Goal: Task Accomplishment & Management: Use online tool/utility

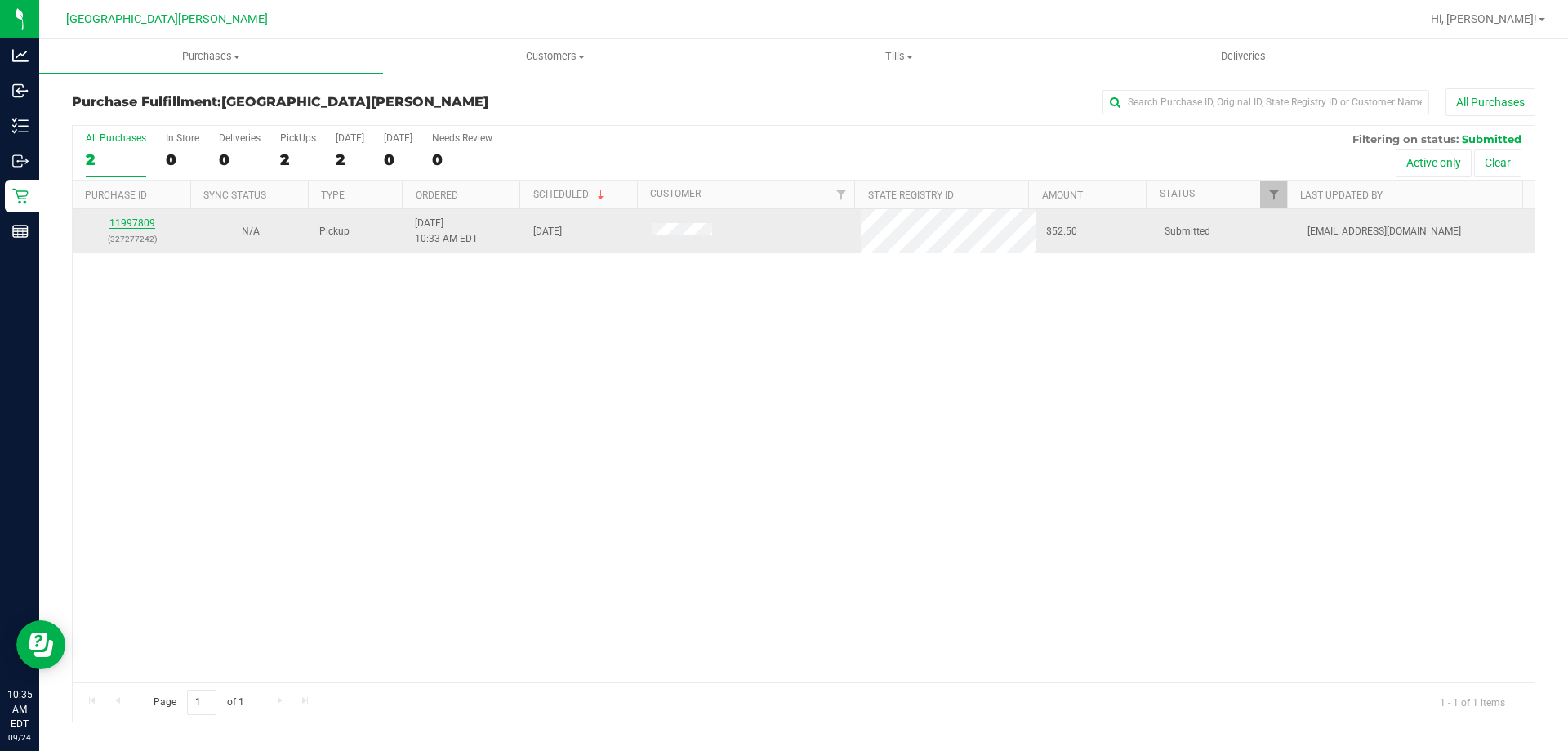
click at [144, 223] on link "11997809" at bounding box center [132, 223] width 46 height 12
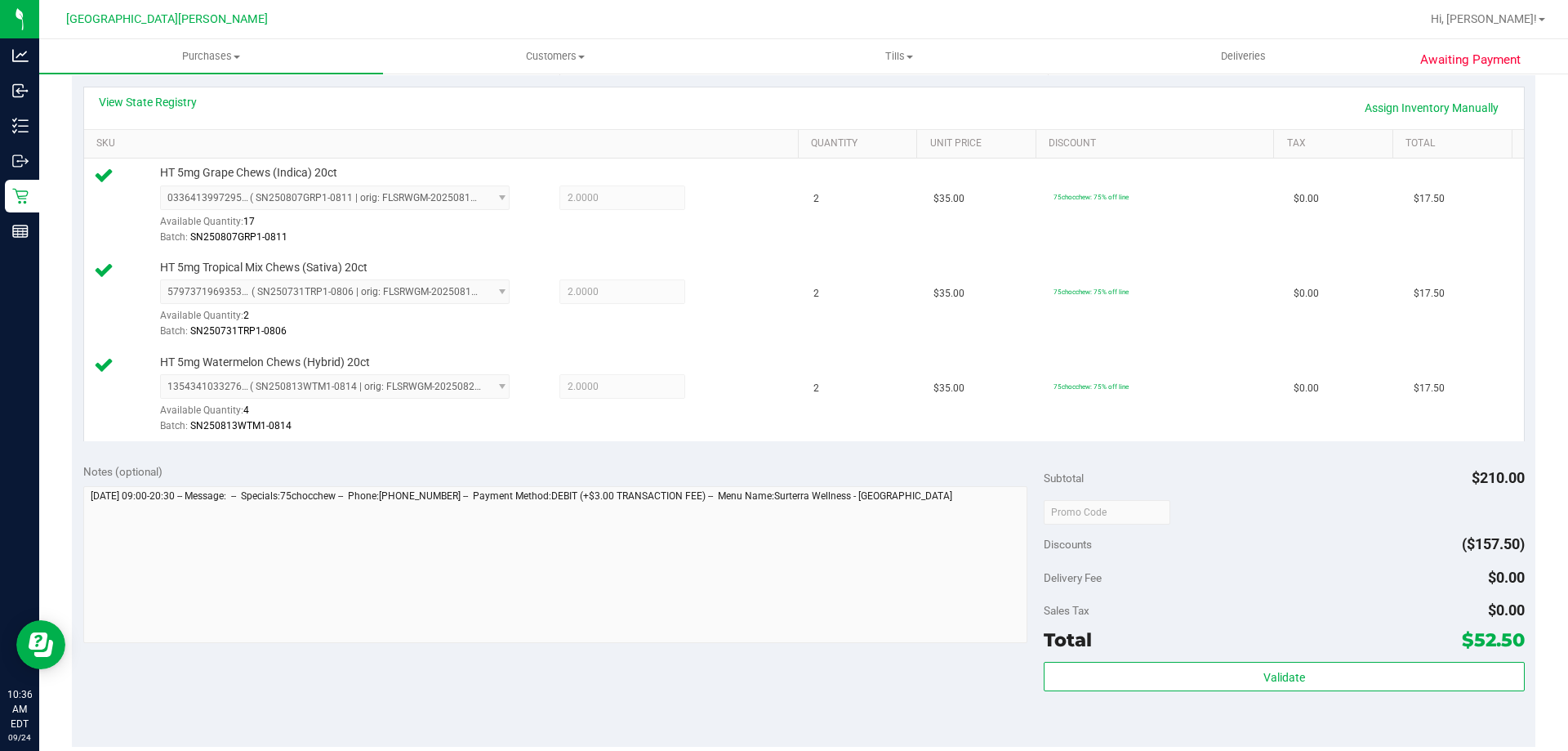
scroll to position [490, 0]
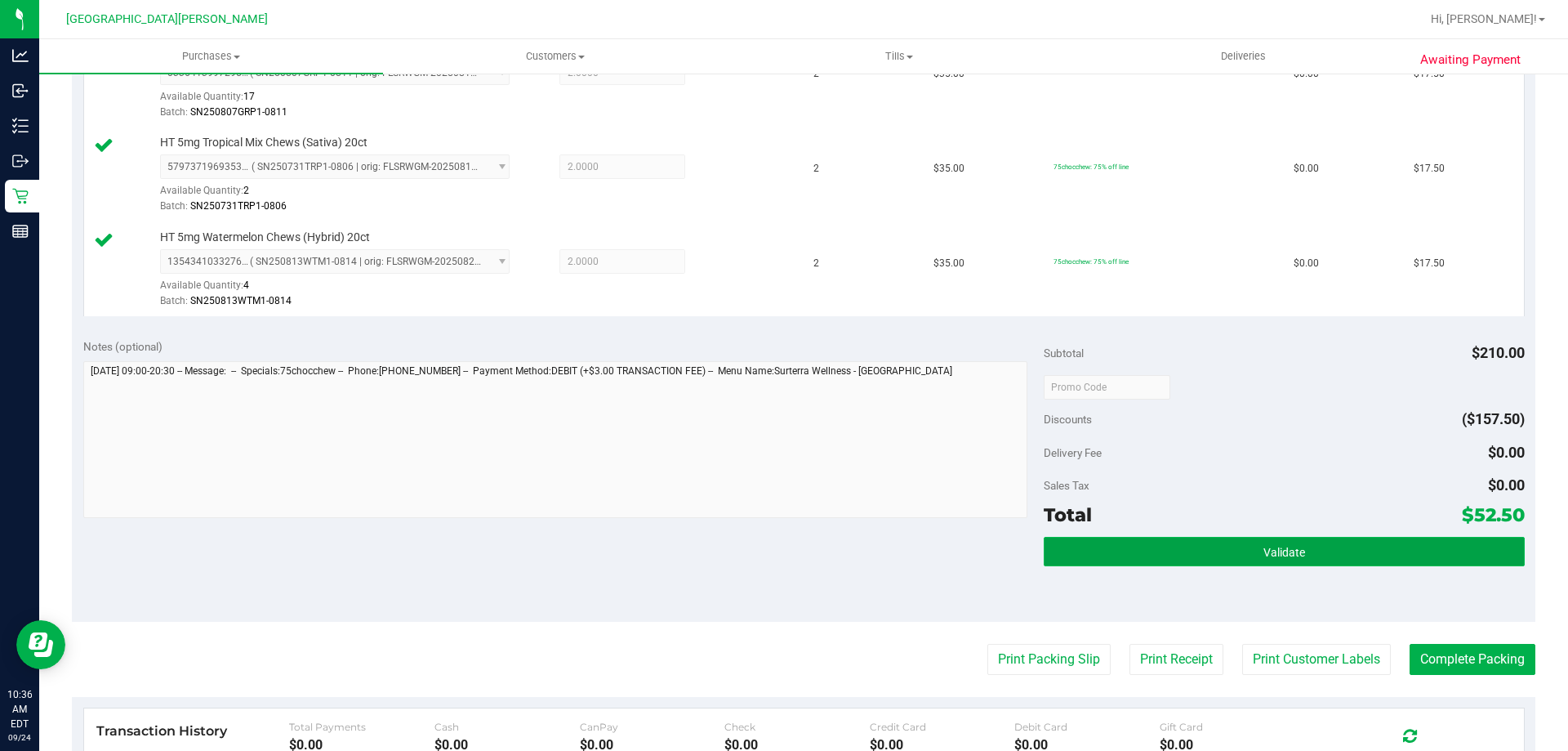
click at [1314, 566] on button "Validate" at bounding box center [1283, 551] width 480 height 29
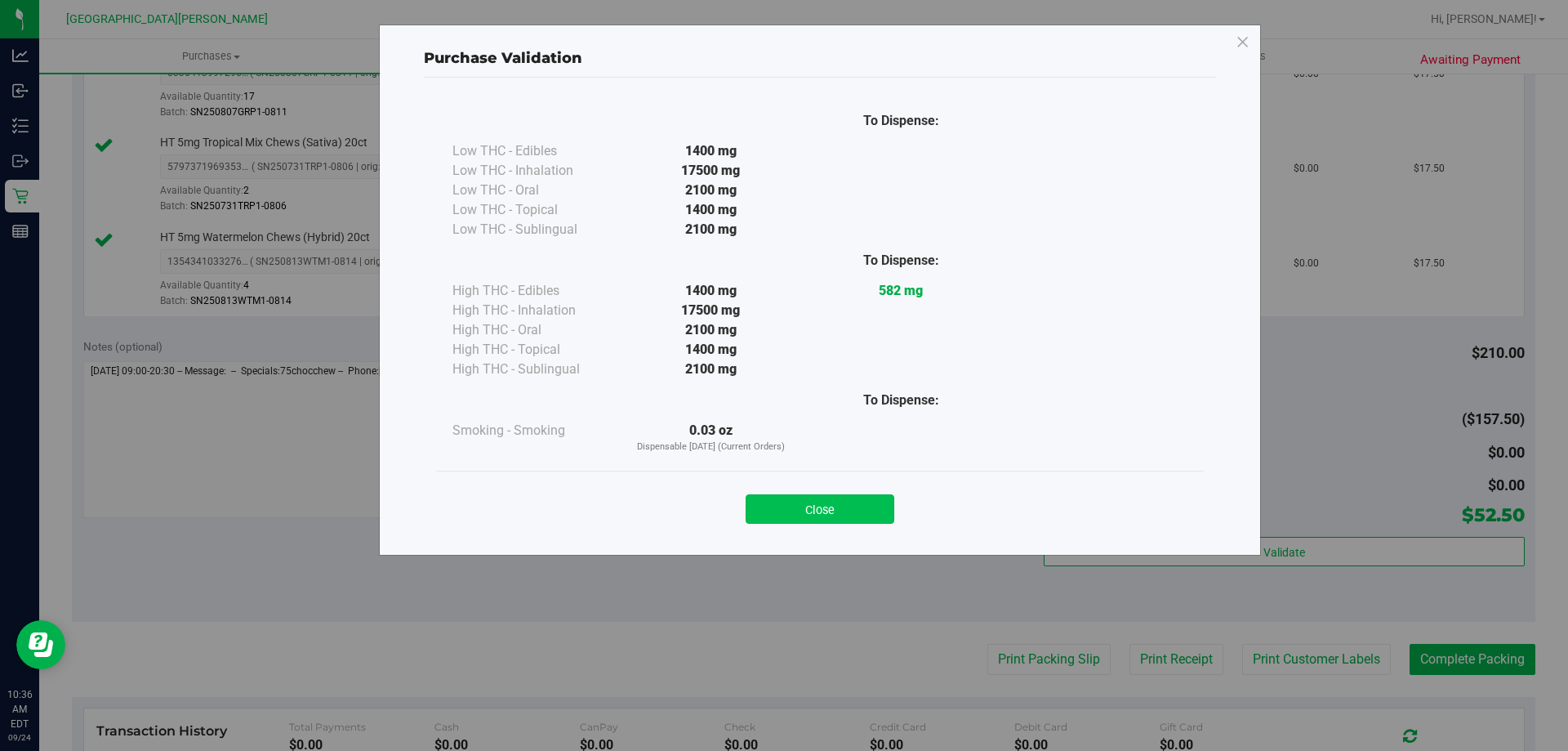
click at [870, 495] on button "Close" at bounding box center [819, 509] width 149 height 29
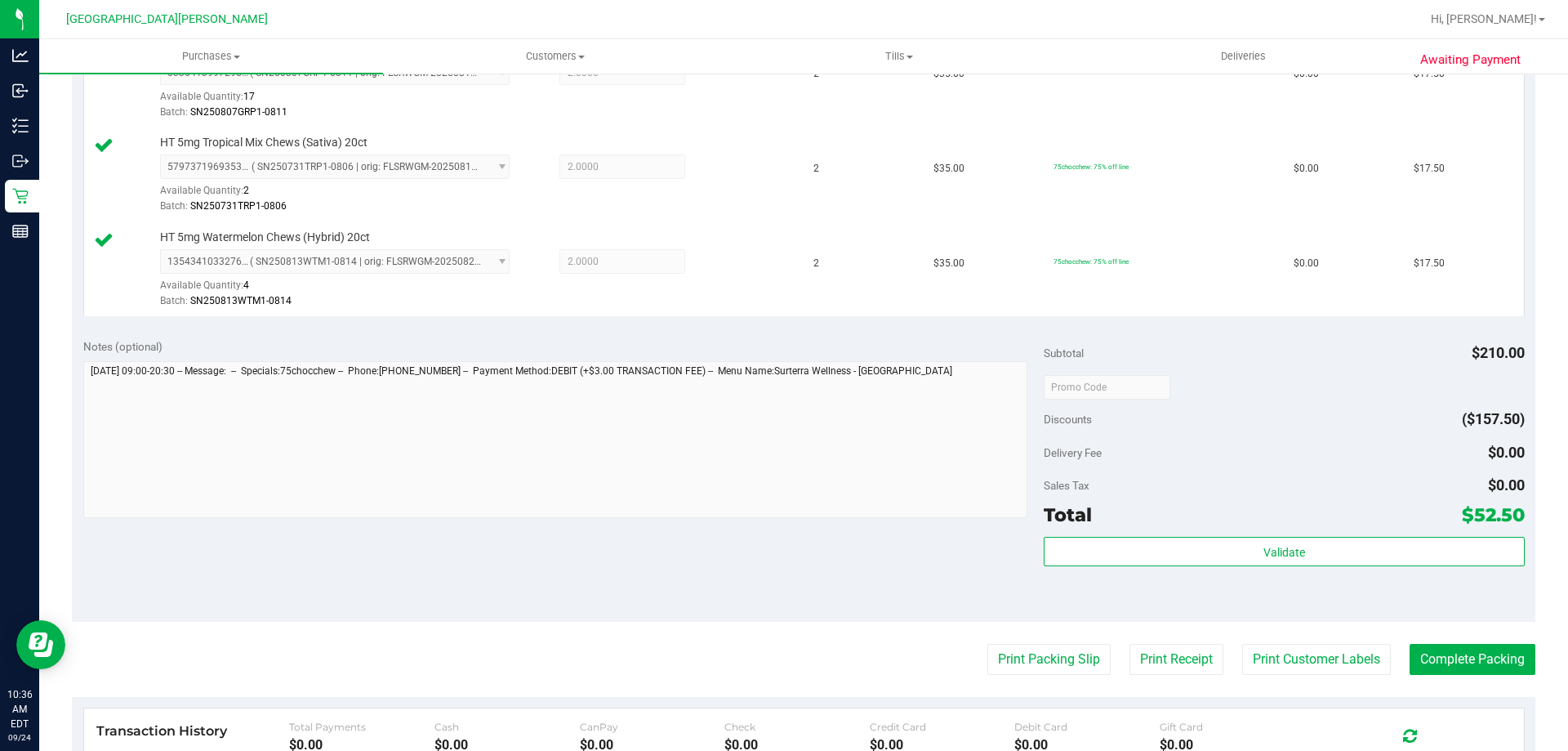
click at [1292, 632] on purchase-details "Back Edit Purchase Cancel Purchase View Profile # 11997809 BioTrack ID: - Submi…" at bounding box center [804, 299] width 1464 height 1404
click at [1291, 656] on button "Print Customer Labels" at bounding box center [1316, 660] width 149 height 31
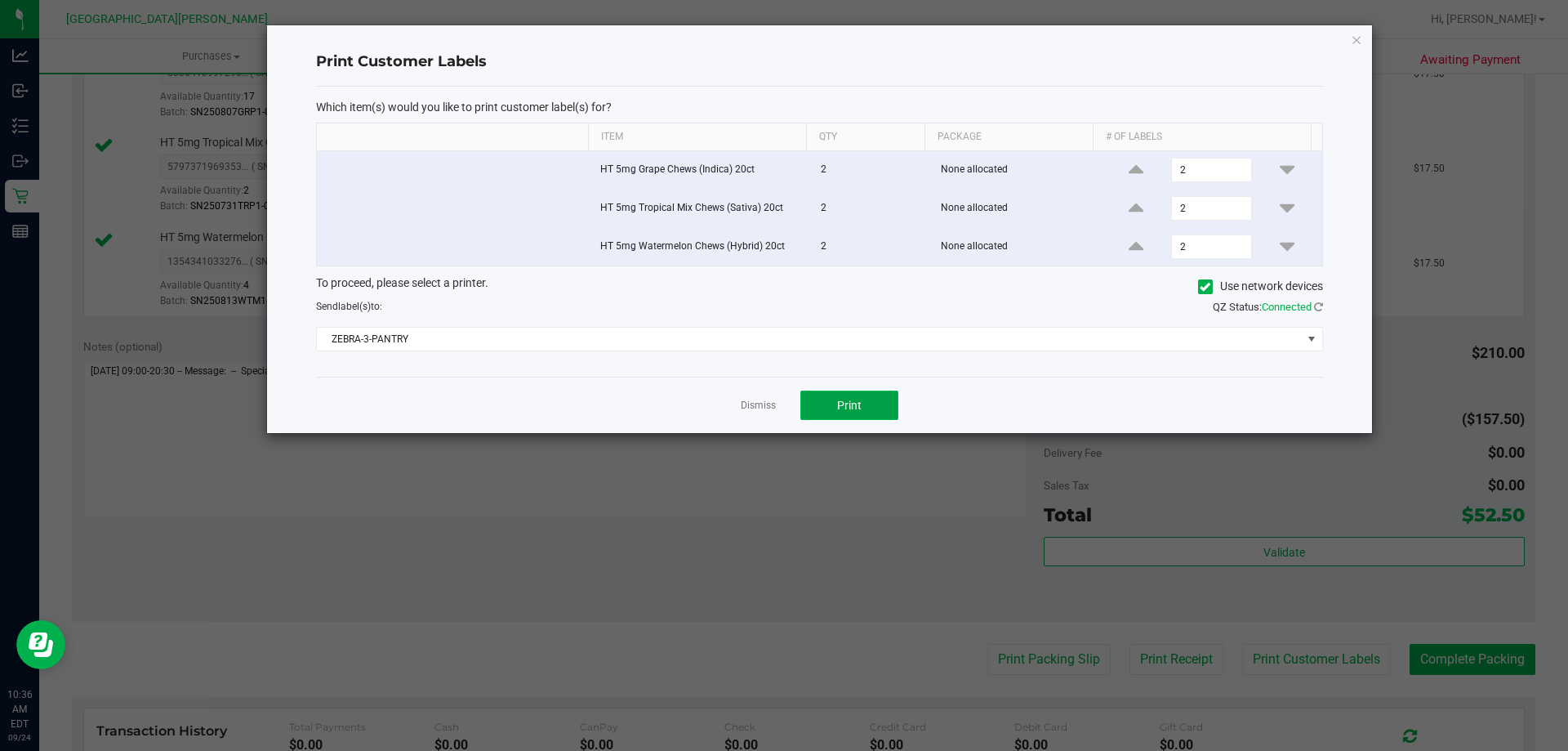
click at [853, 417] on button "Print" at bounding box center [848, 405] width 98 height 29
click at [761, 401] on link "Dismiss" at bounding box center [758, 405] width 36 height 14
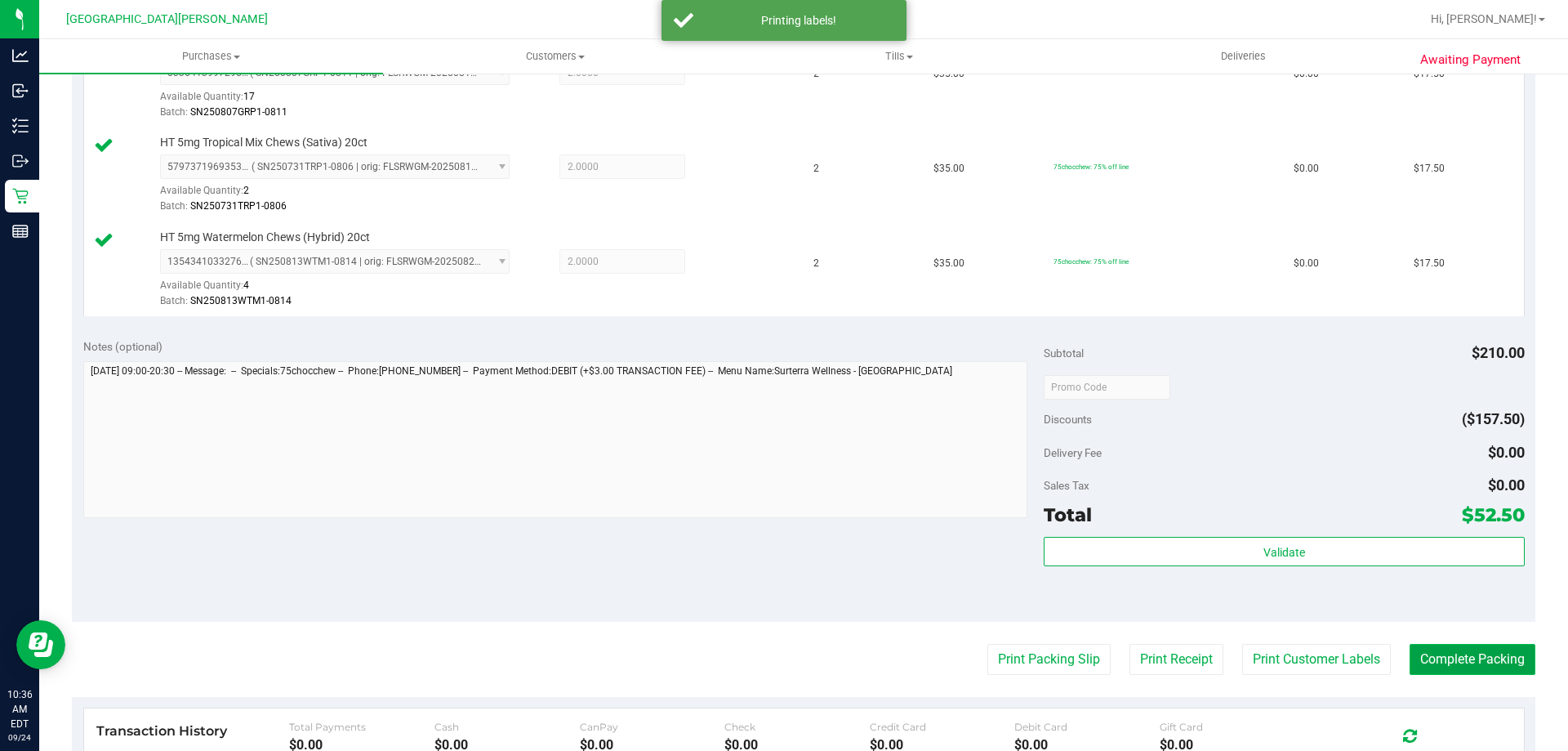
click at [1444, 660] on button "Complete Packing" at bounding box center [1472, 660] width 126 height 31
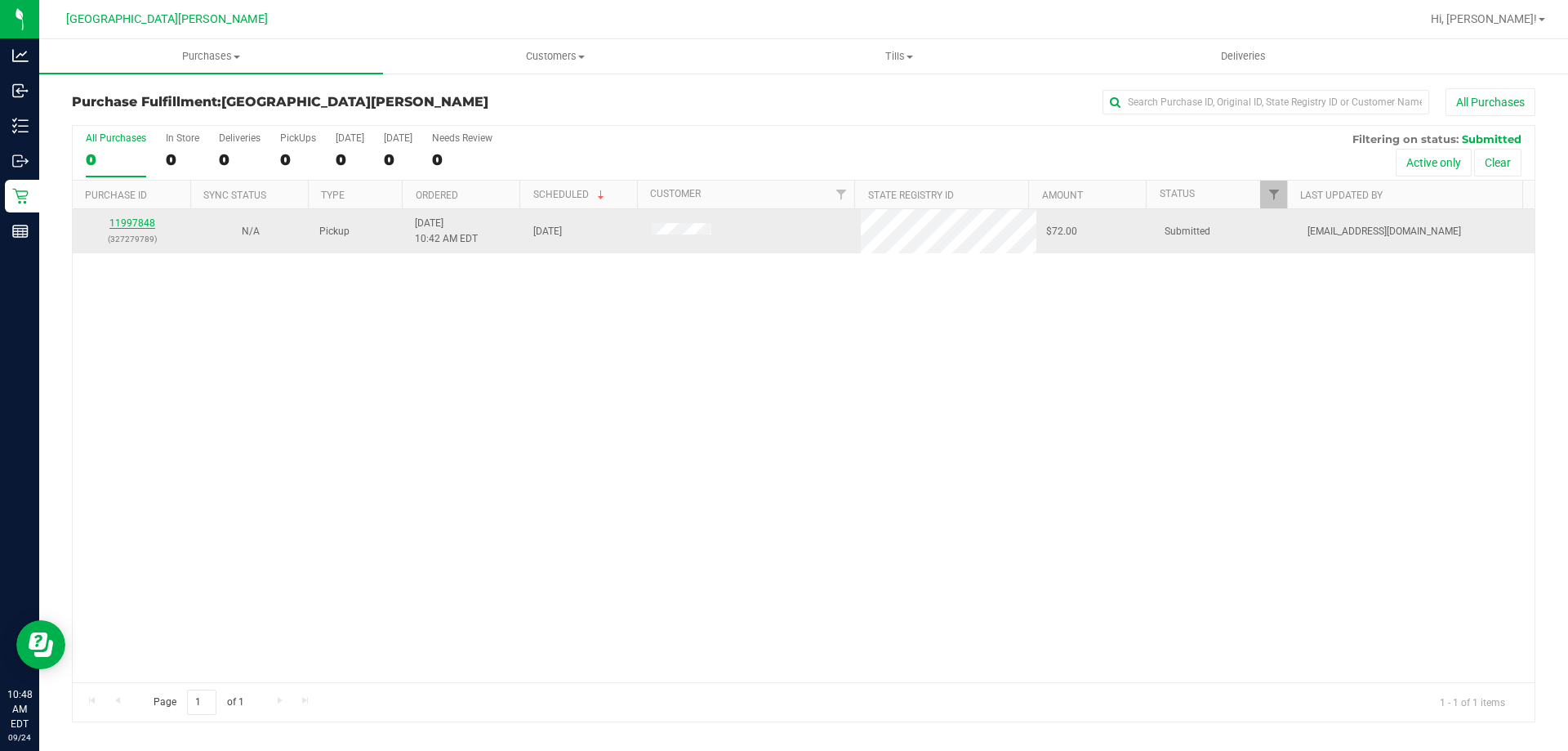
click at [140, 223] on link "11997848" at bounding box center [132, 223] width 46 height 12
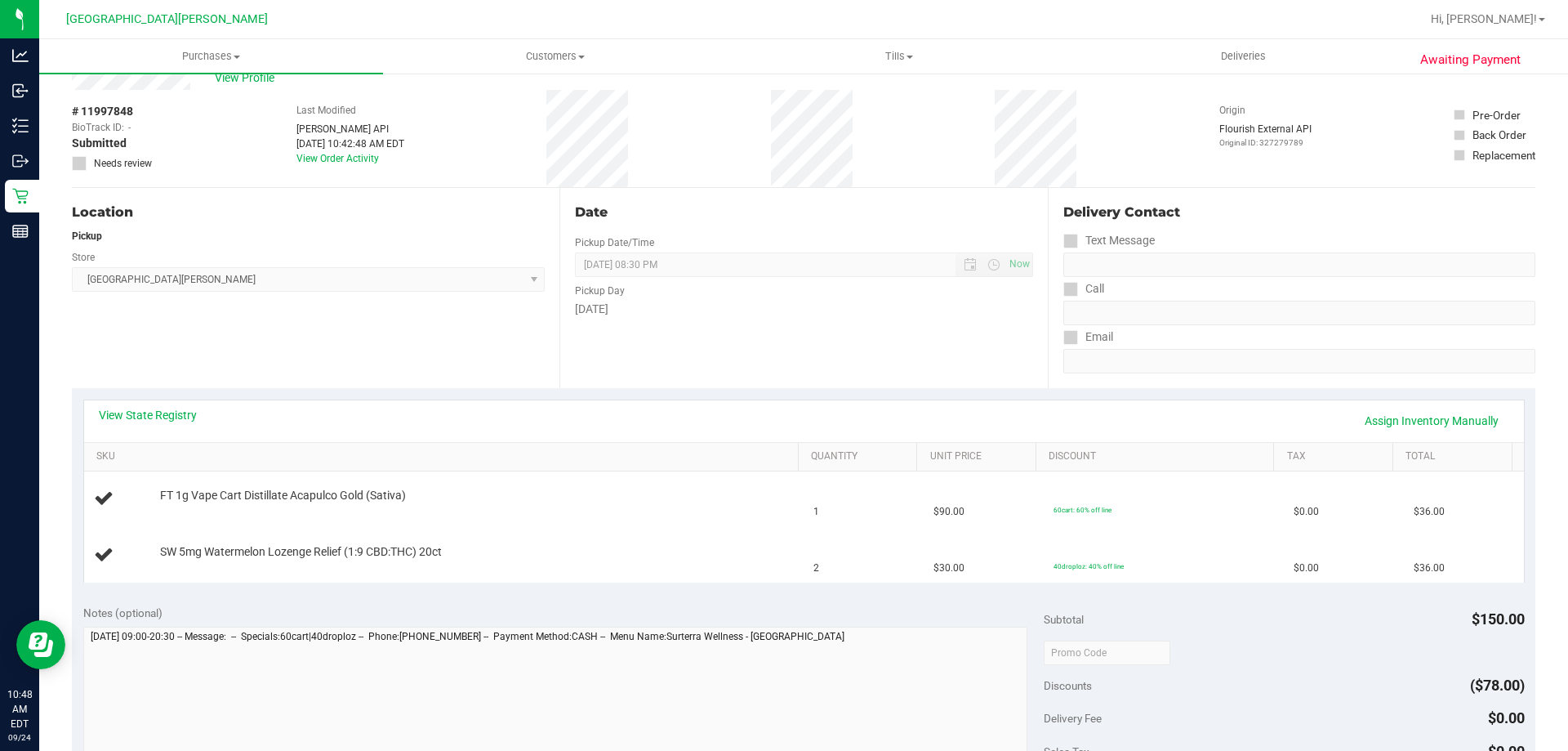
scroll to position [82, 0]
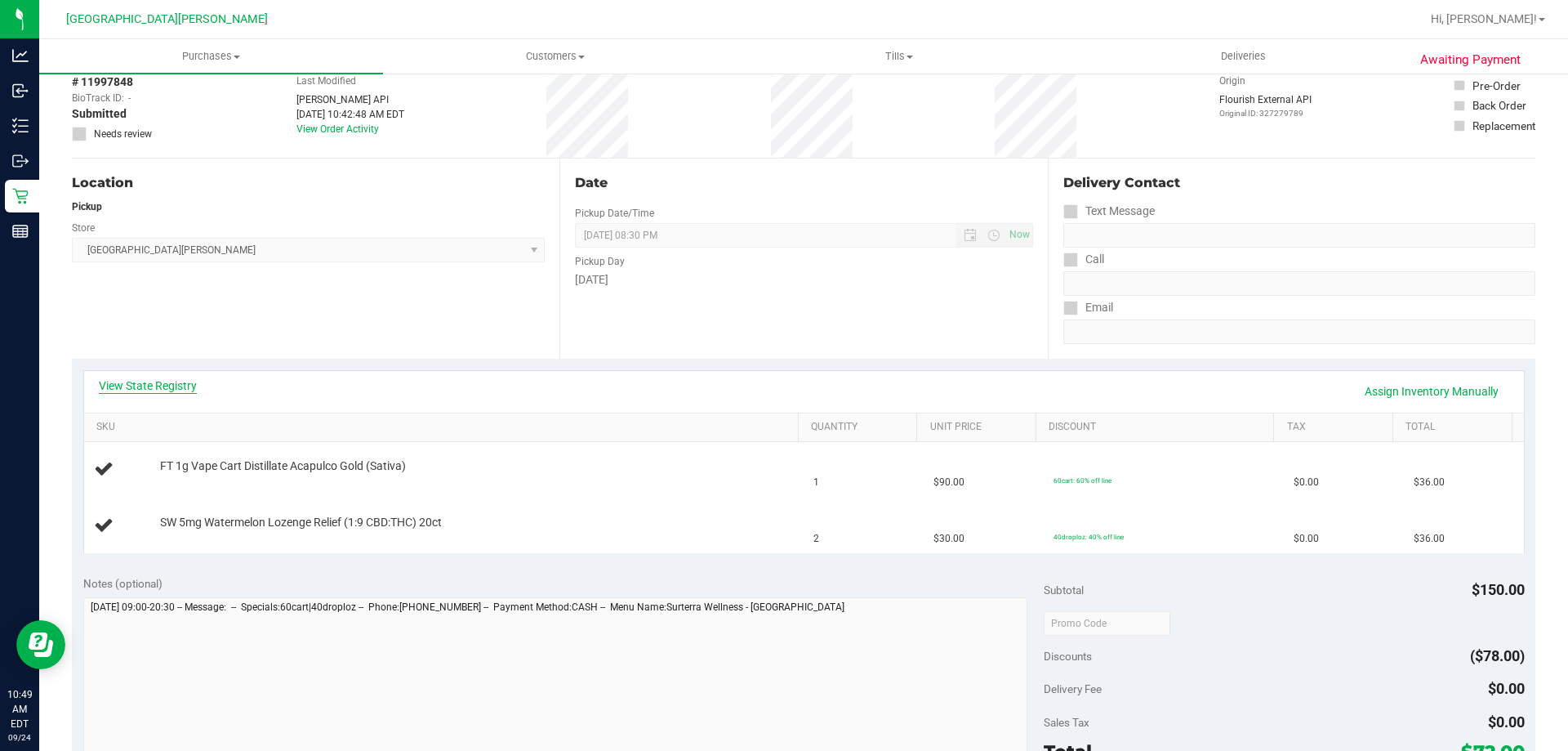
click at [145, 383] on link "View State Registry" at bounding box center [147, 386] width 98 height 16
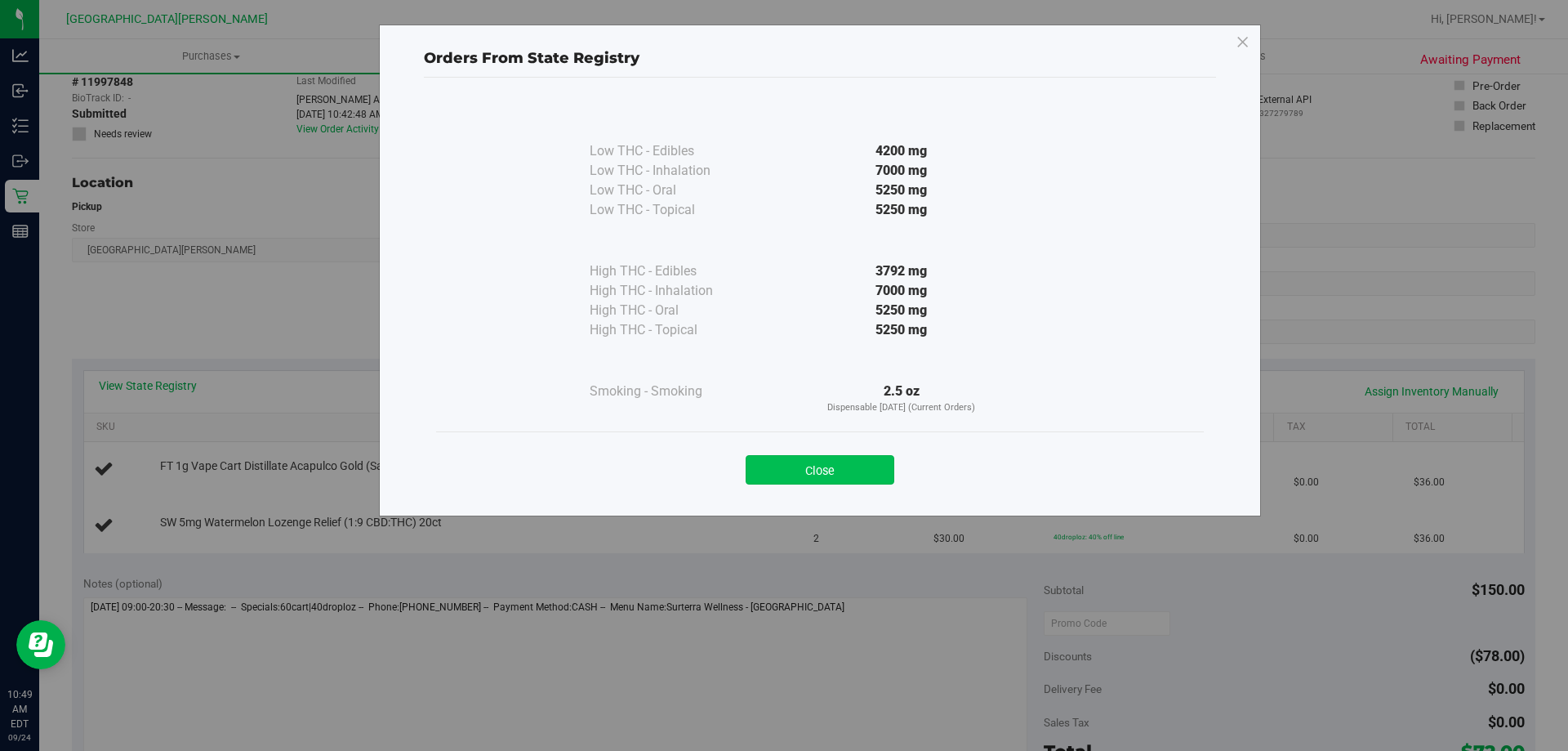
click at [792, 466] on button "Close" at bounding box center [819, 470] width 149 height 29
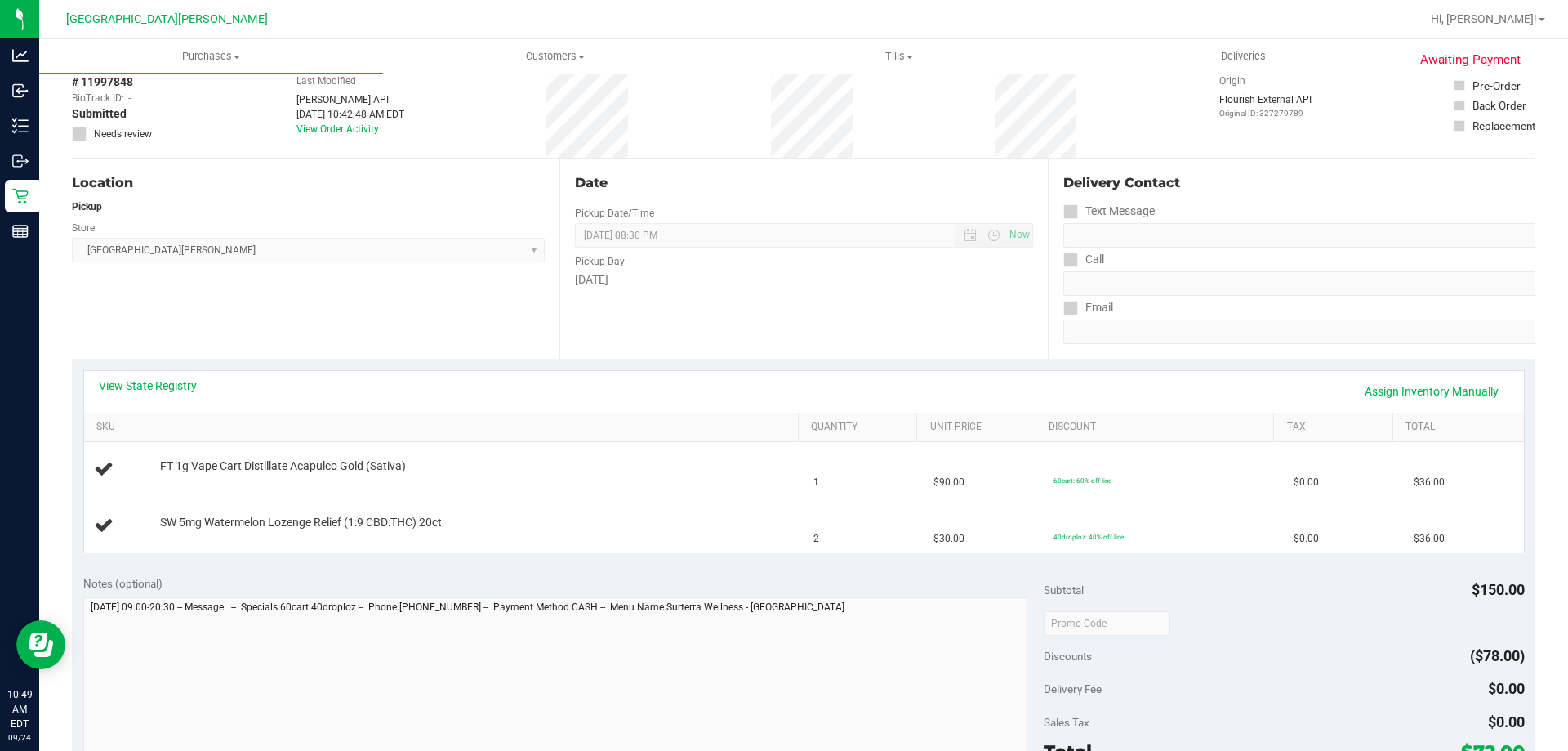
click at [730, 386] on div "View State Registry Assign Inventory Manually" at bounding box center [804, 391] width 1410 height 27
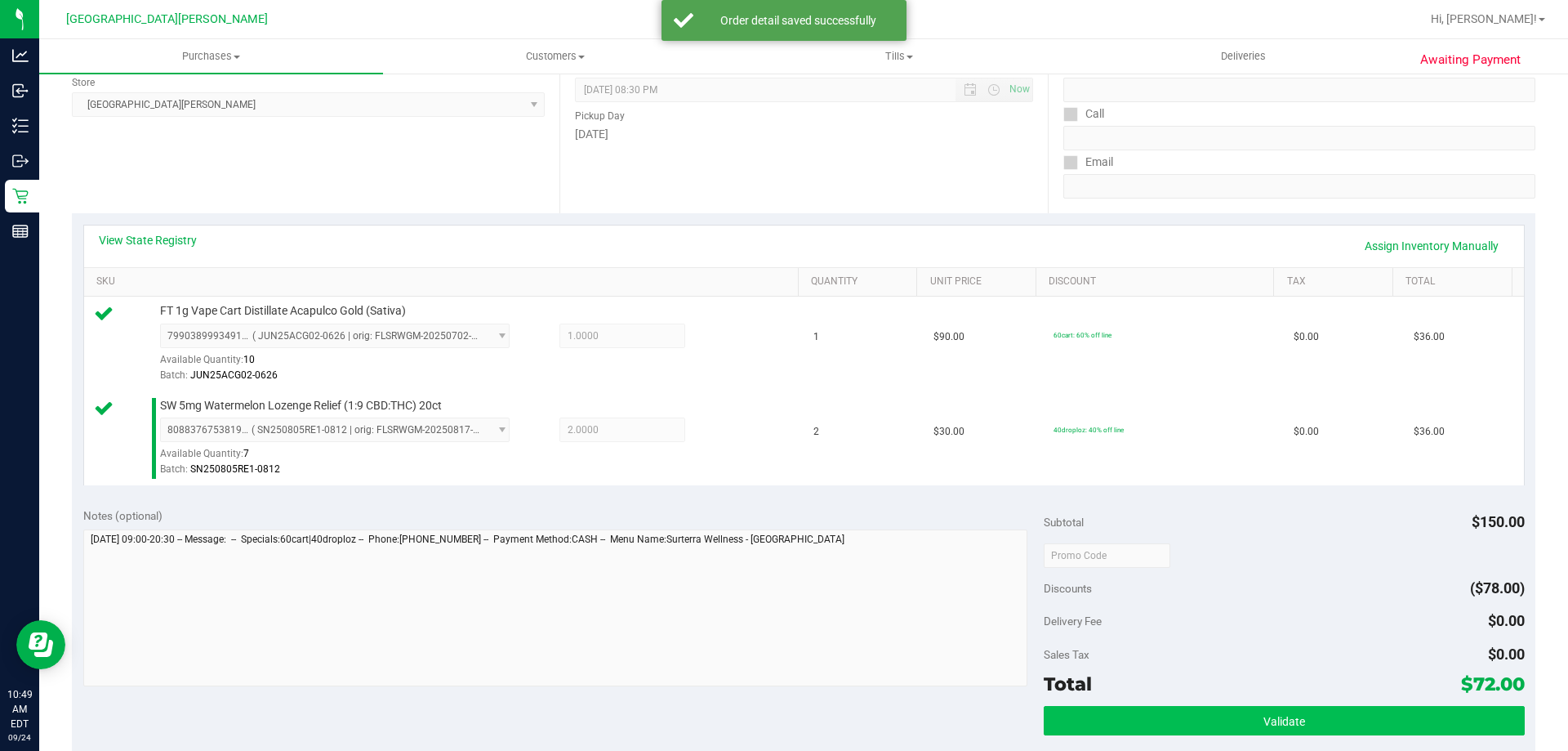
scroll to position [490, 0]
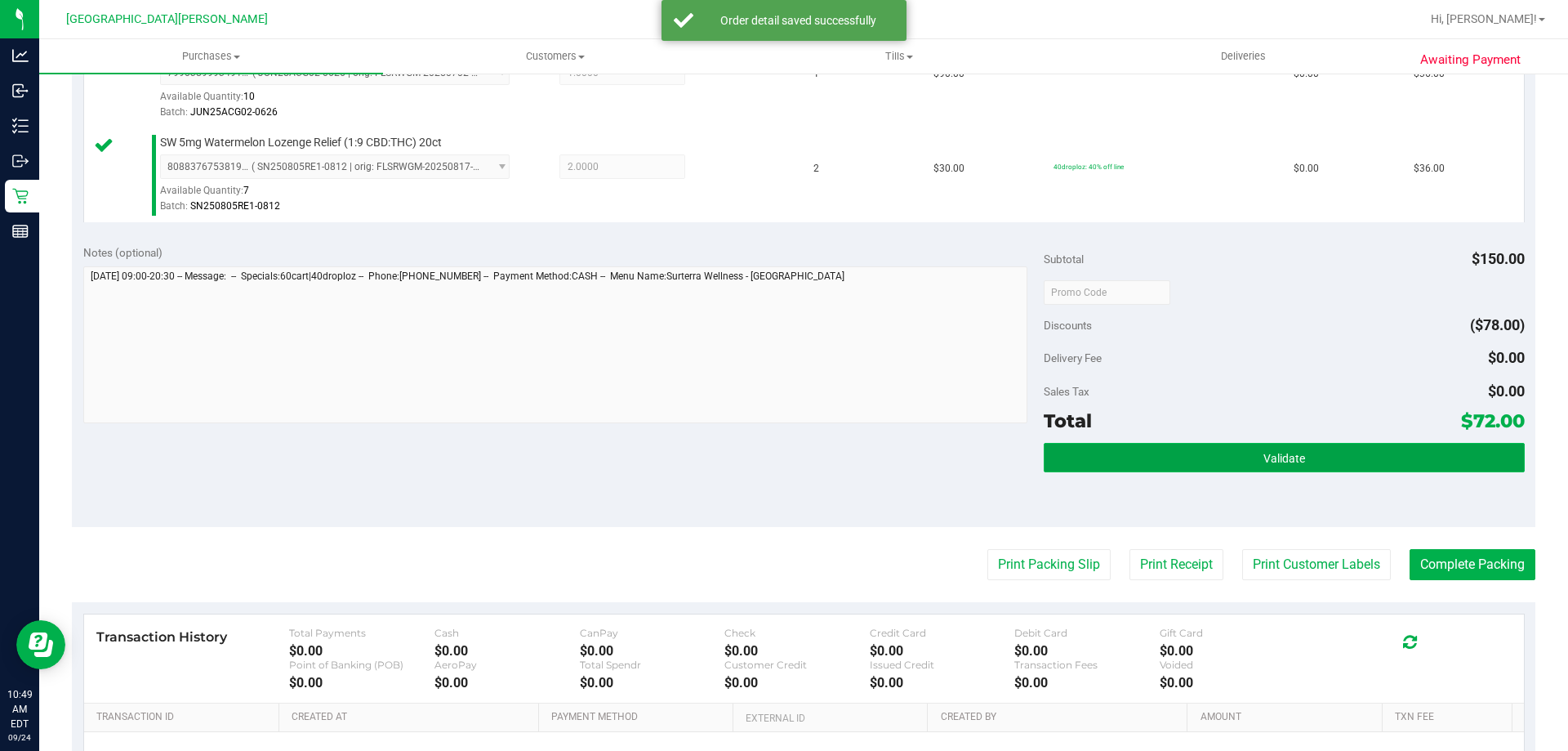
click at [1212, 453] on button "Validate" at bounding box center [1283, 457] width 480 height 29
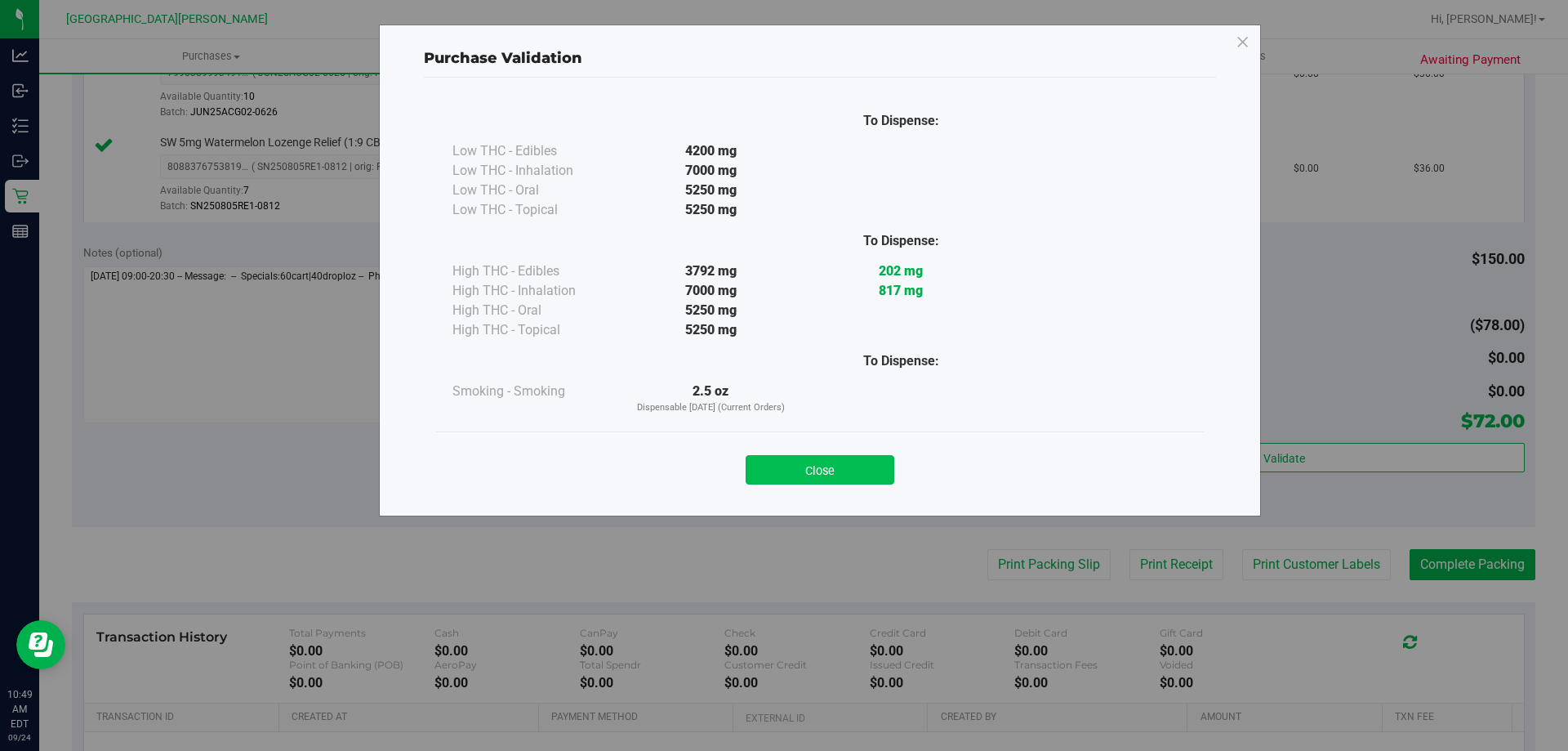
click at [844, 476] on button "Close" at bounding box center [819, 470] width 149 height 29
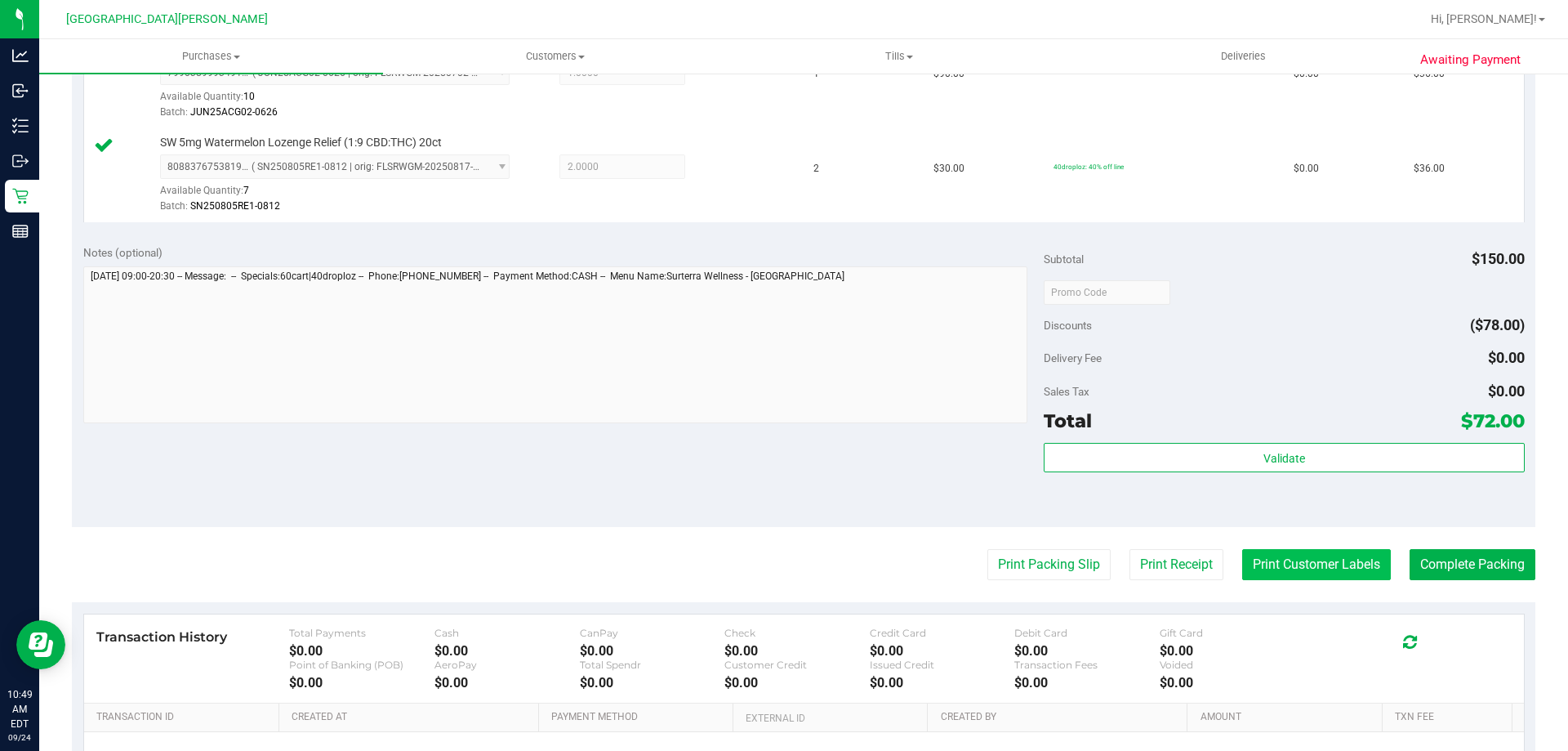
click at [1343, 565] on button "Print Customer Labels" at bounding box center [1316, 565] width 149 height 31
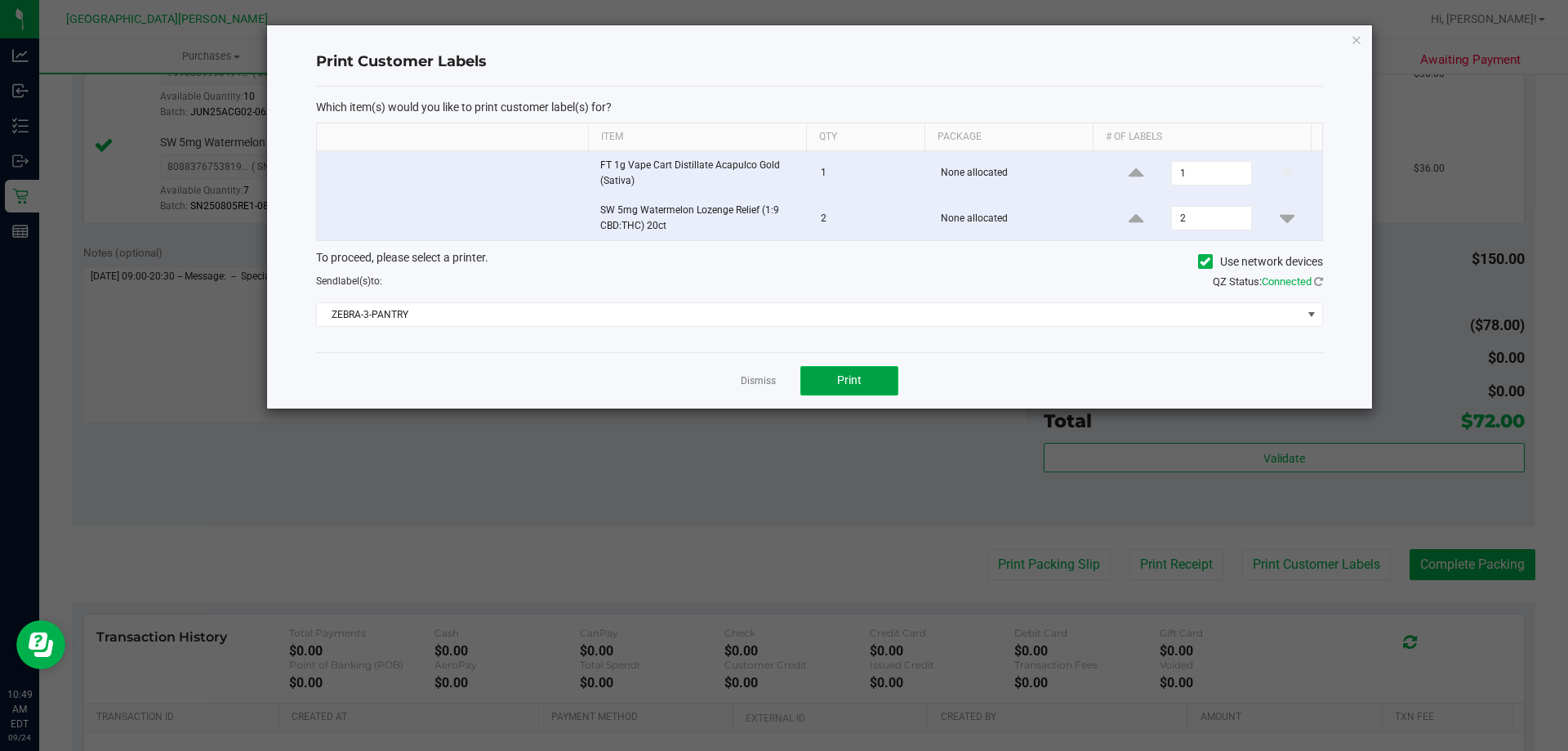
click at [878, 390] on button "Print" at bounding box center [848, 381] width 98 height 29
click at [764, 379] on link "Dismiss" at bounding box center [758, 381] width 36 height 14
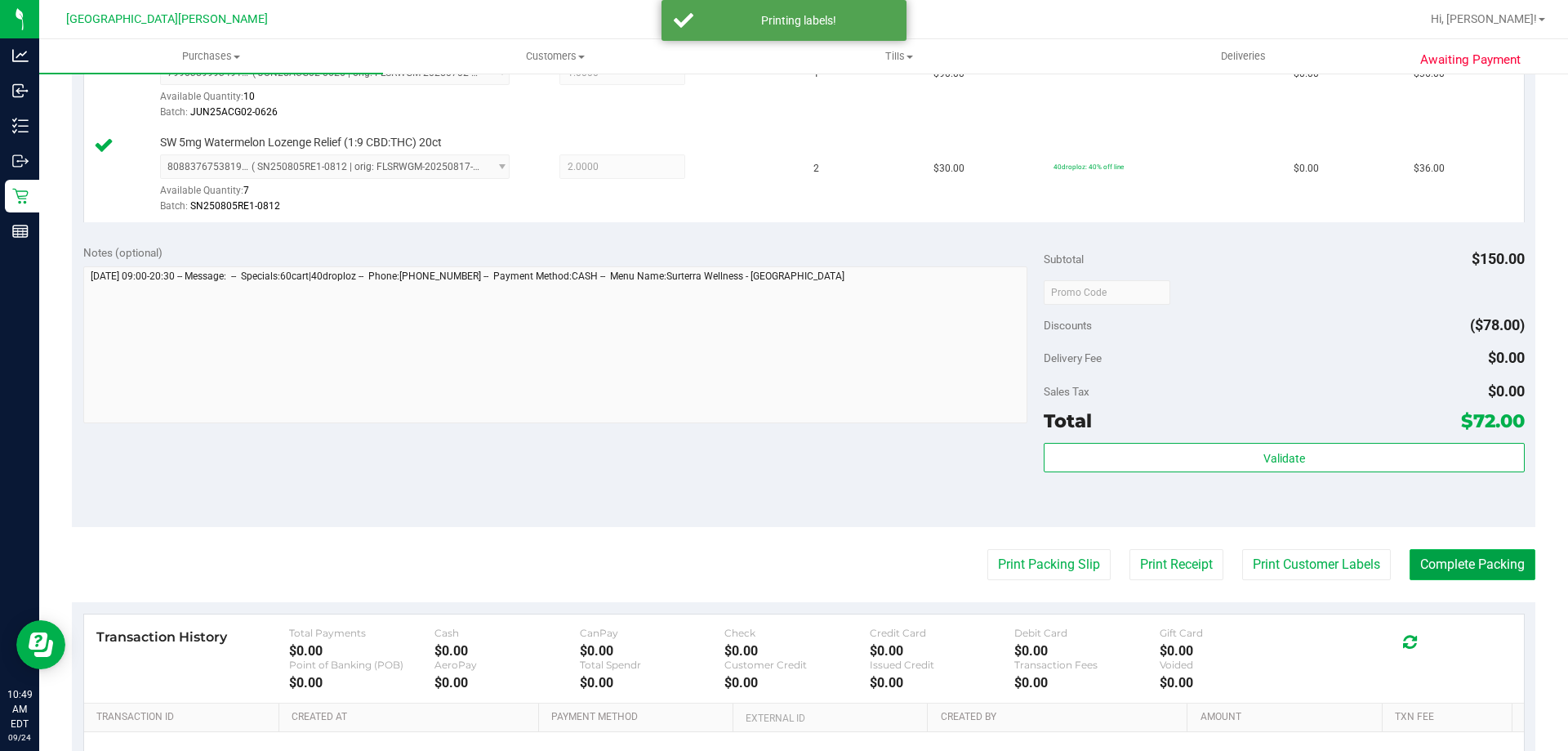
click at [1463, 561] on button "Complete Packing" at bounding box center [1472, 565] width 126 height 31
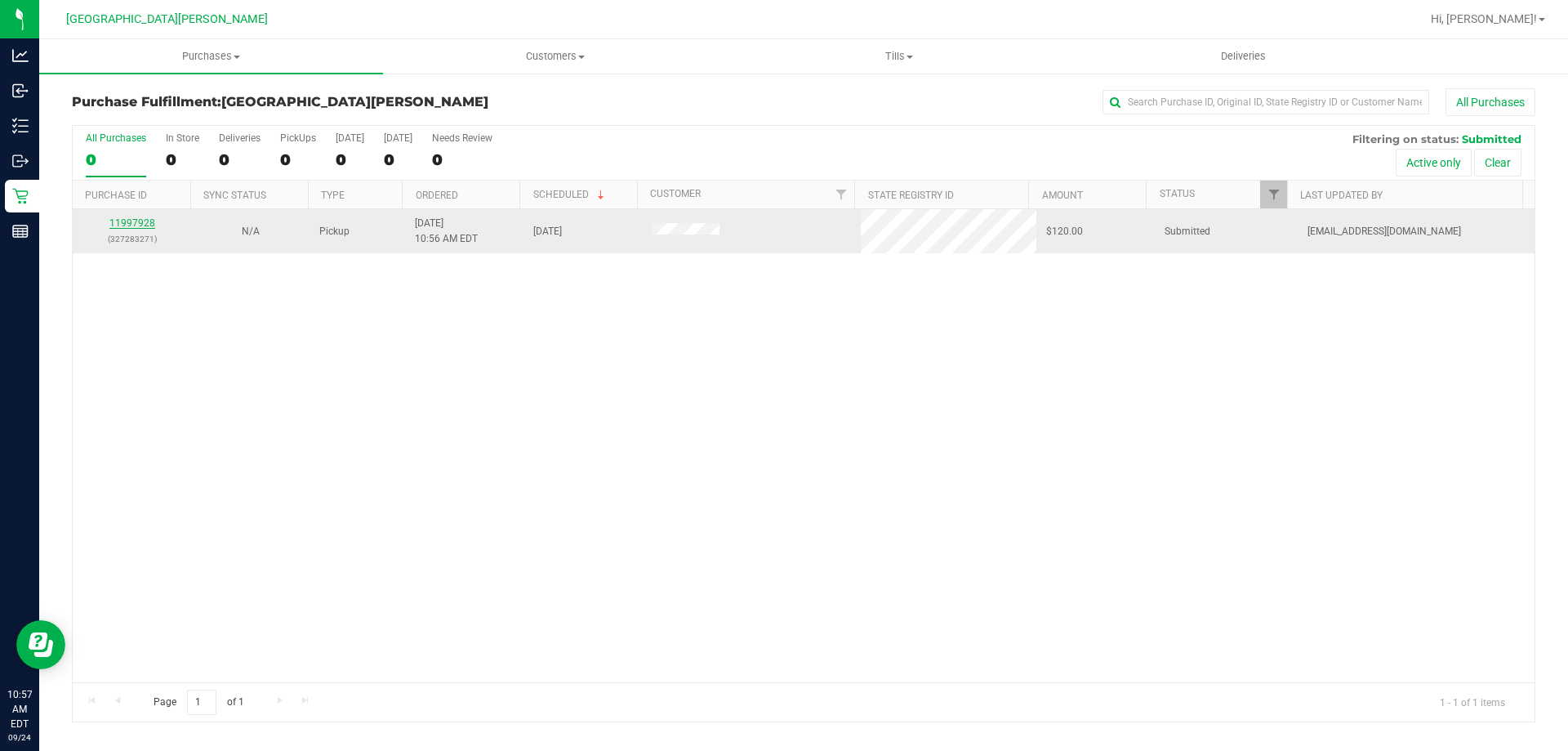
click at [144, 226] on link "11997928" at bounding box center [132, 223] width 46 height 12
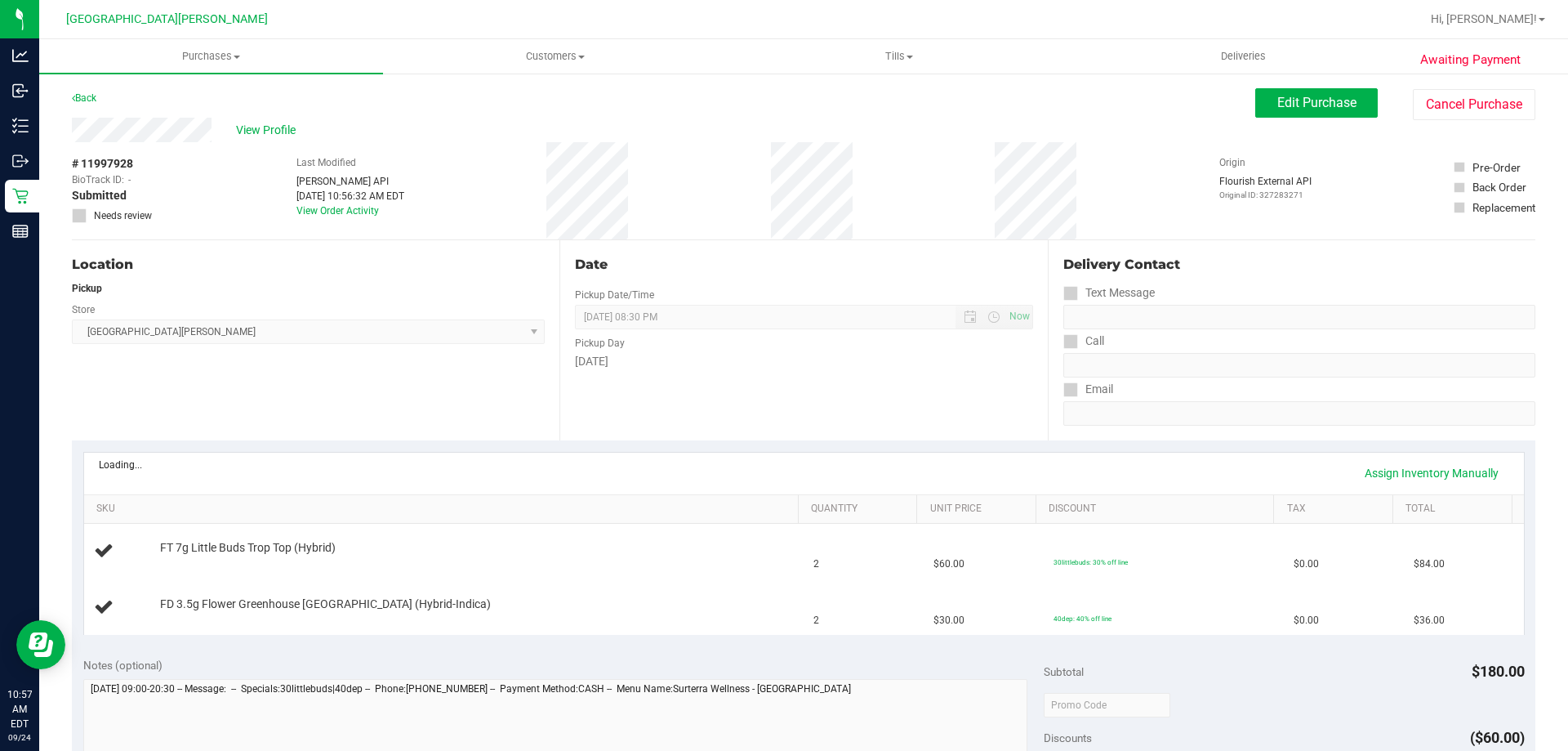
scroll to position [163, 0]
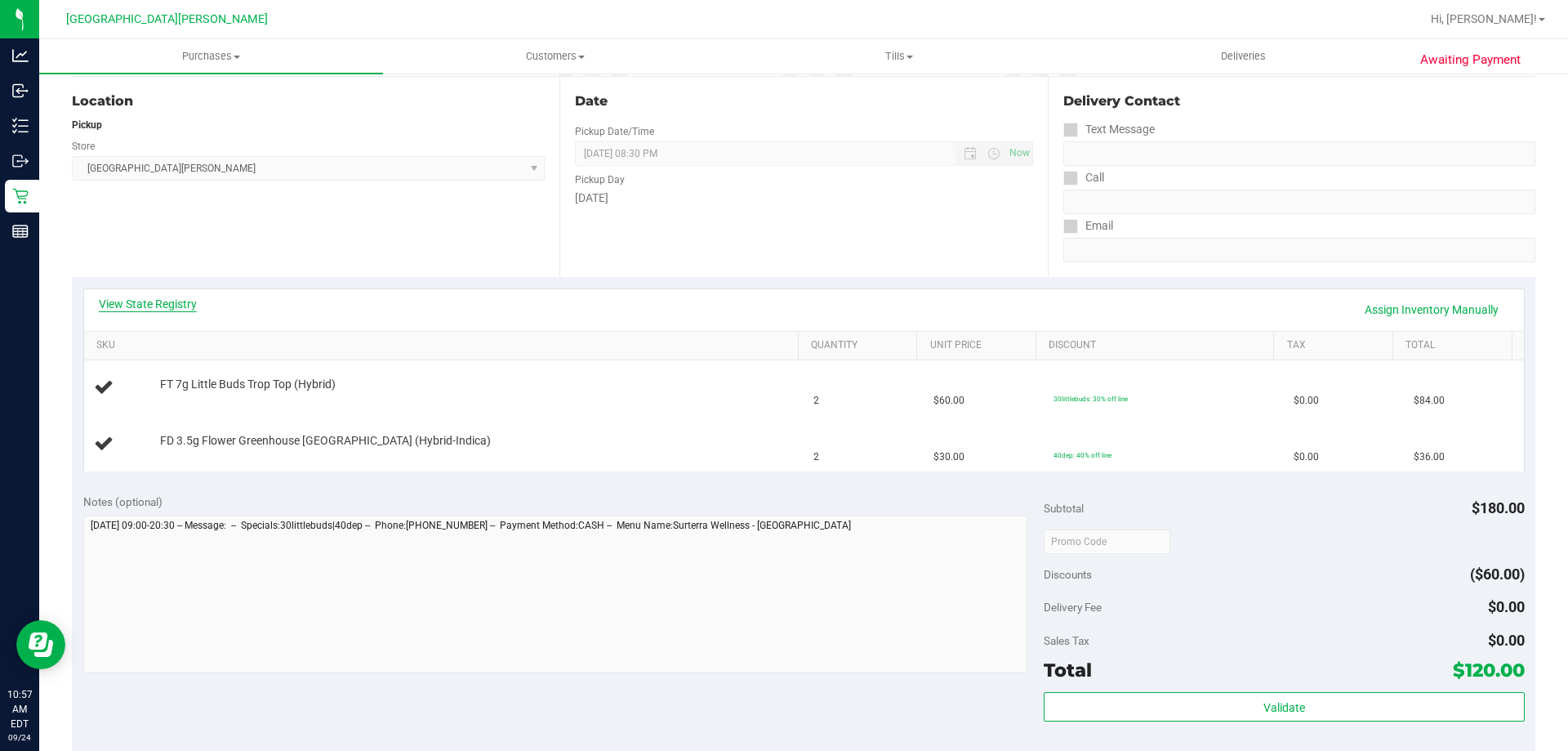
click at [180, 305] on link "View State Registry" at bounding box center [147, 304] width 98 height 16
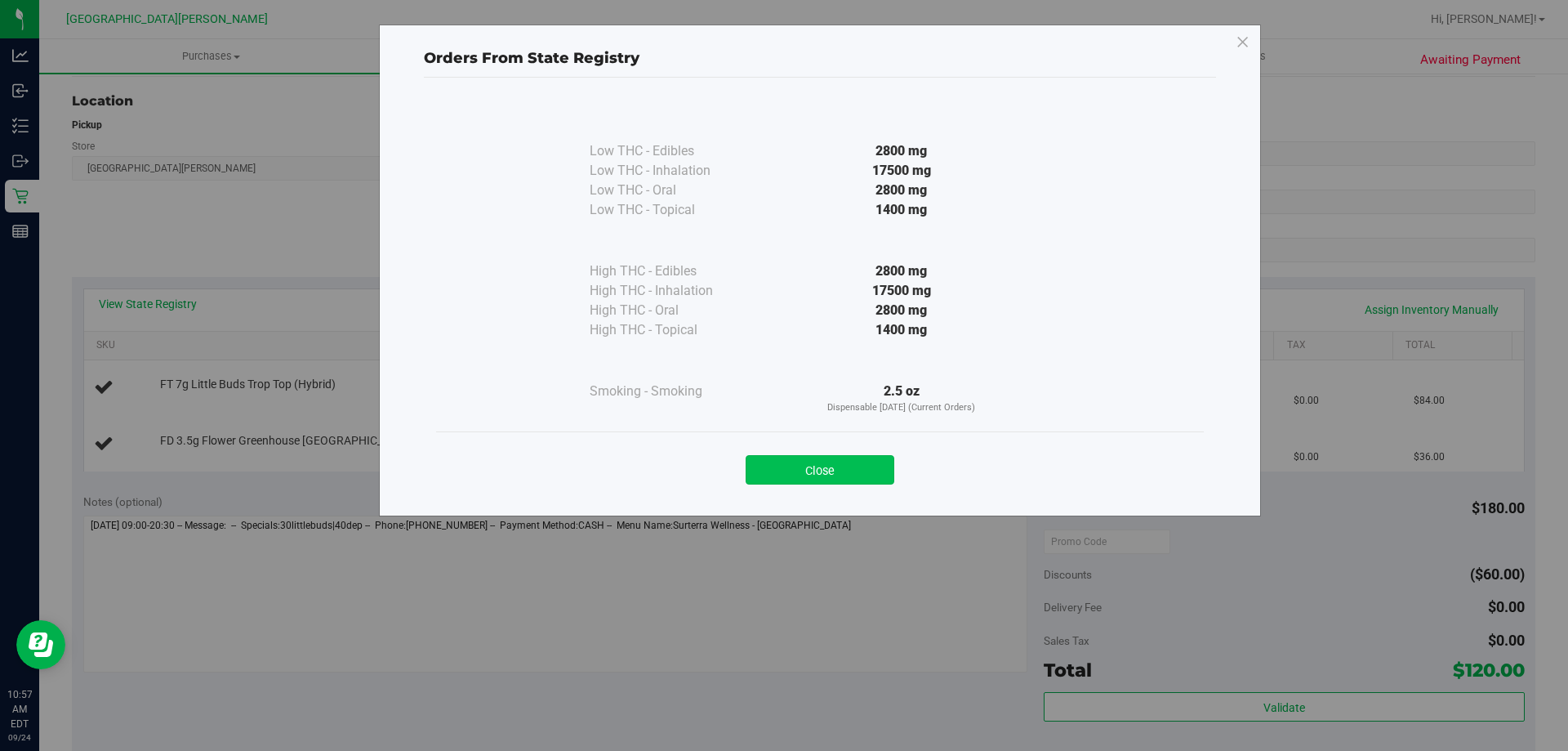
click at [824, 472] on button "Close" at bounding box center [819, 470] width 149 height 29
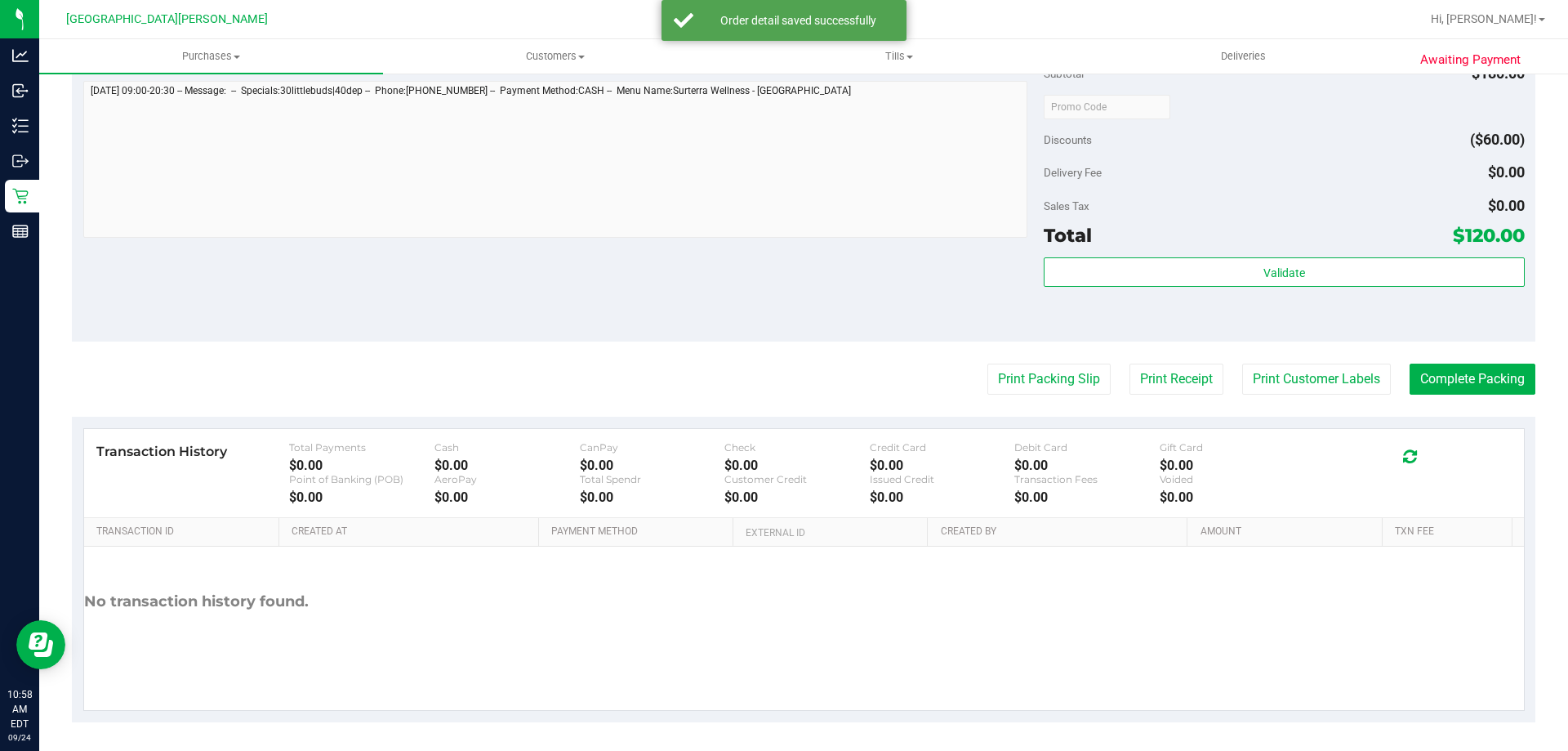
scroll to position [680, 0]
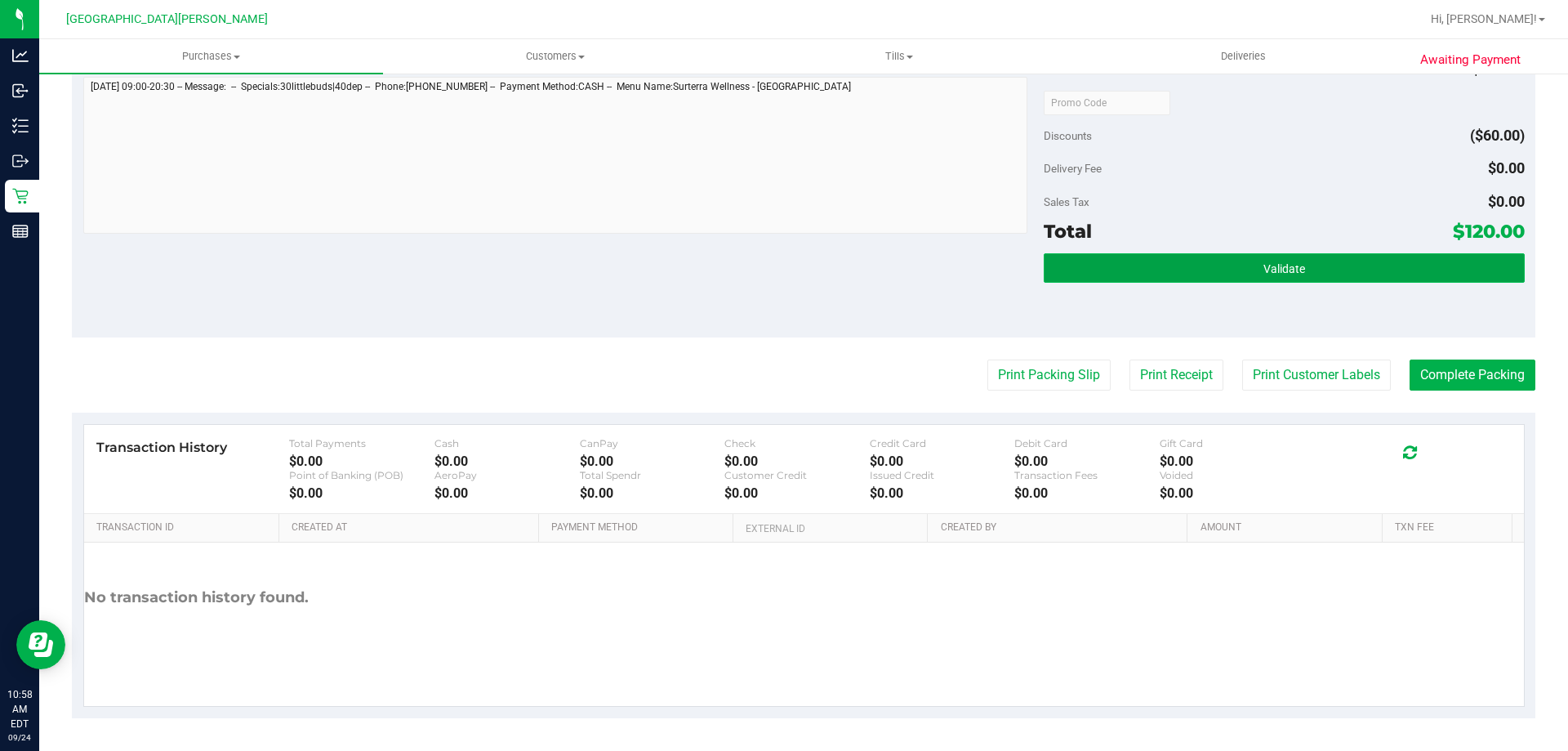
click at [1211, 279] on button "Validate" at bounding box center [1283, 268] width 480 height 29
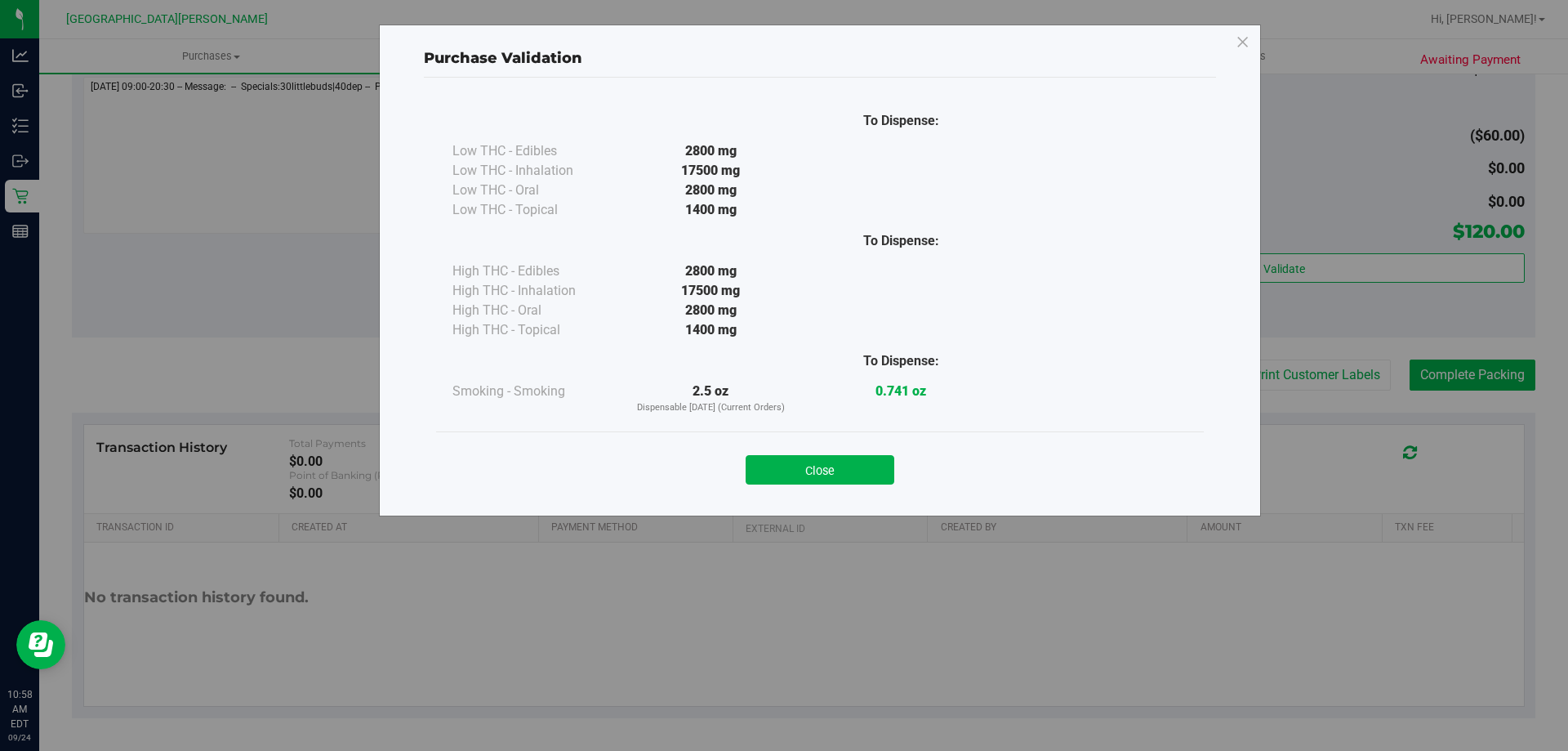
drag, startPoint x: 814, startPoint y: 466, endPoint x: 975, endPoint y: 461, distance: 161.1
click at [814, 465] on button "Close" at bounding box center [819, 470] width 149 height 29
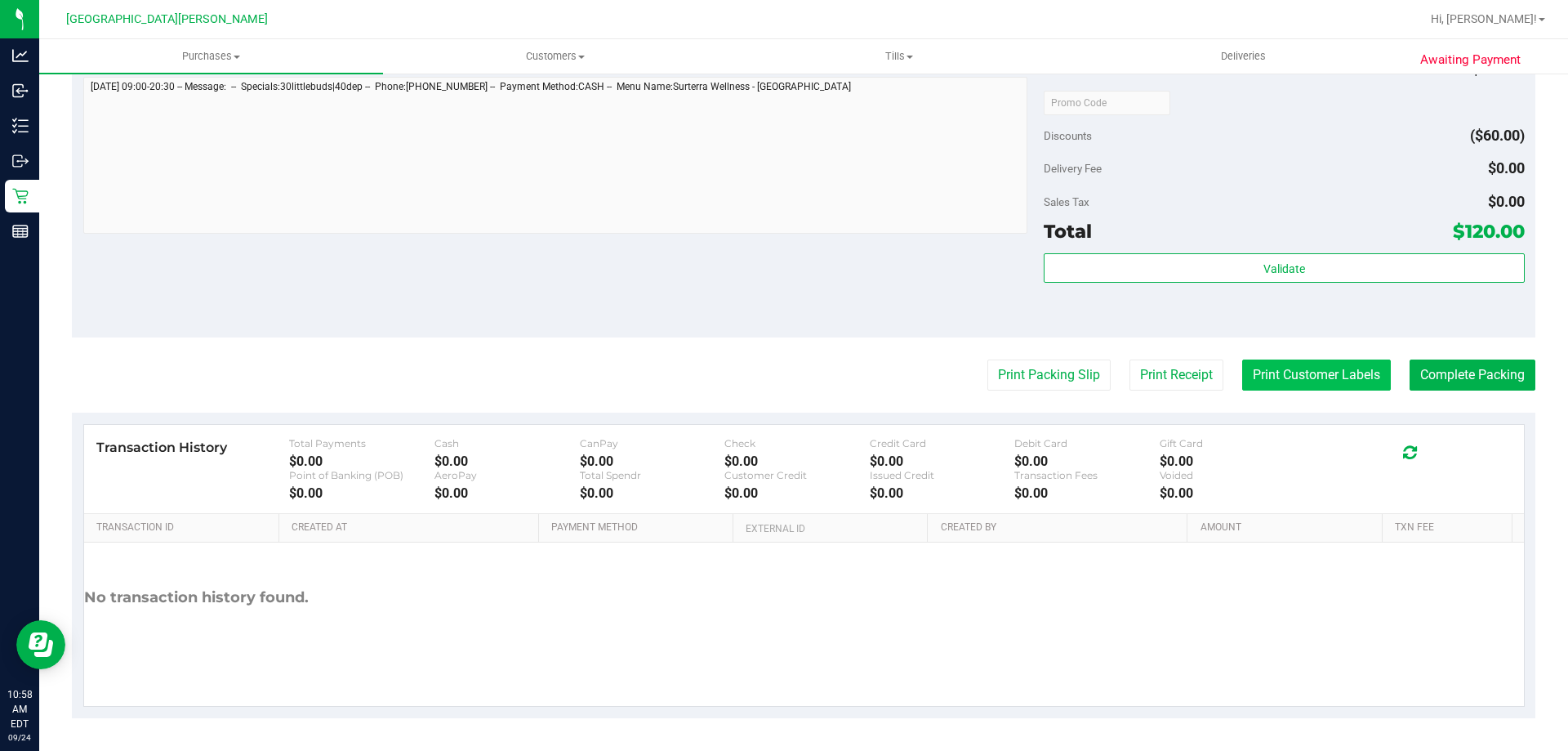
click at [1316, 376] on button "Print Customer Labels" at bounding box center [1316, 375] width 149 height 31
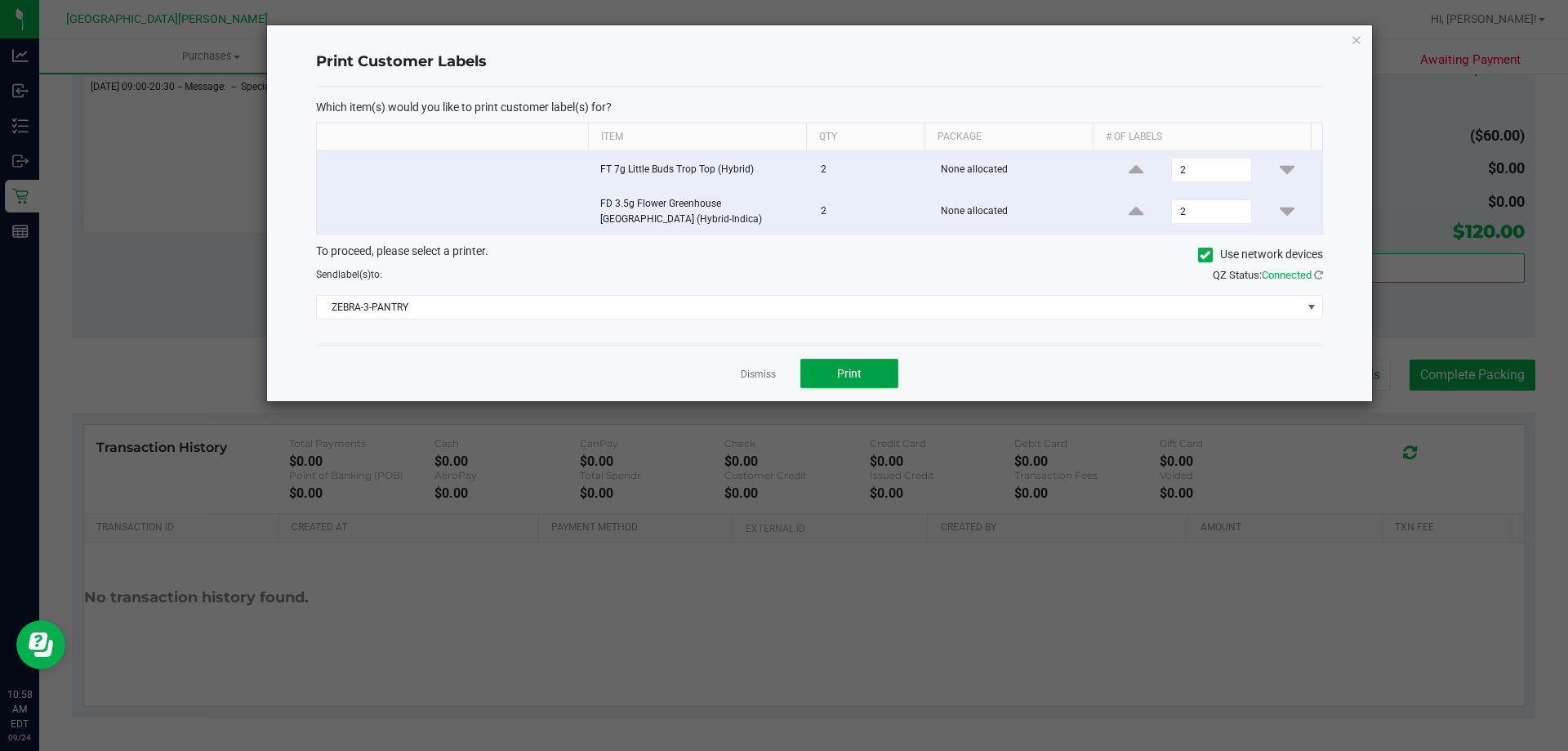
click at [836, 387] on button "Print" at bounding box center [848, 373] width 98 height 29
click at [761, 374] on link "Dismiss" at bounding box center [758, 374] width 36 height 14
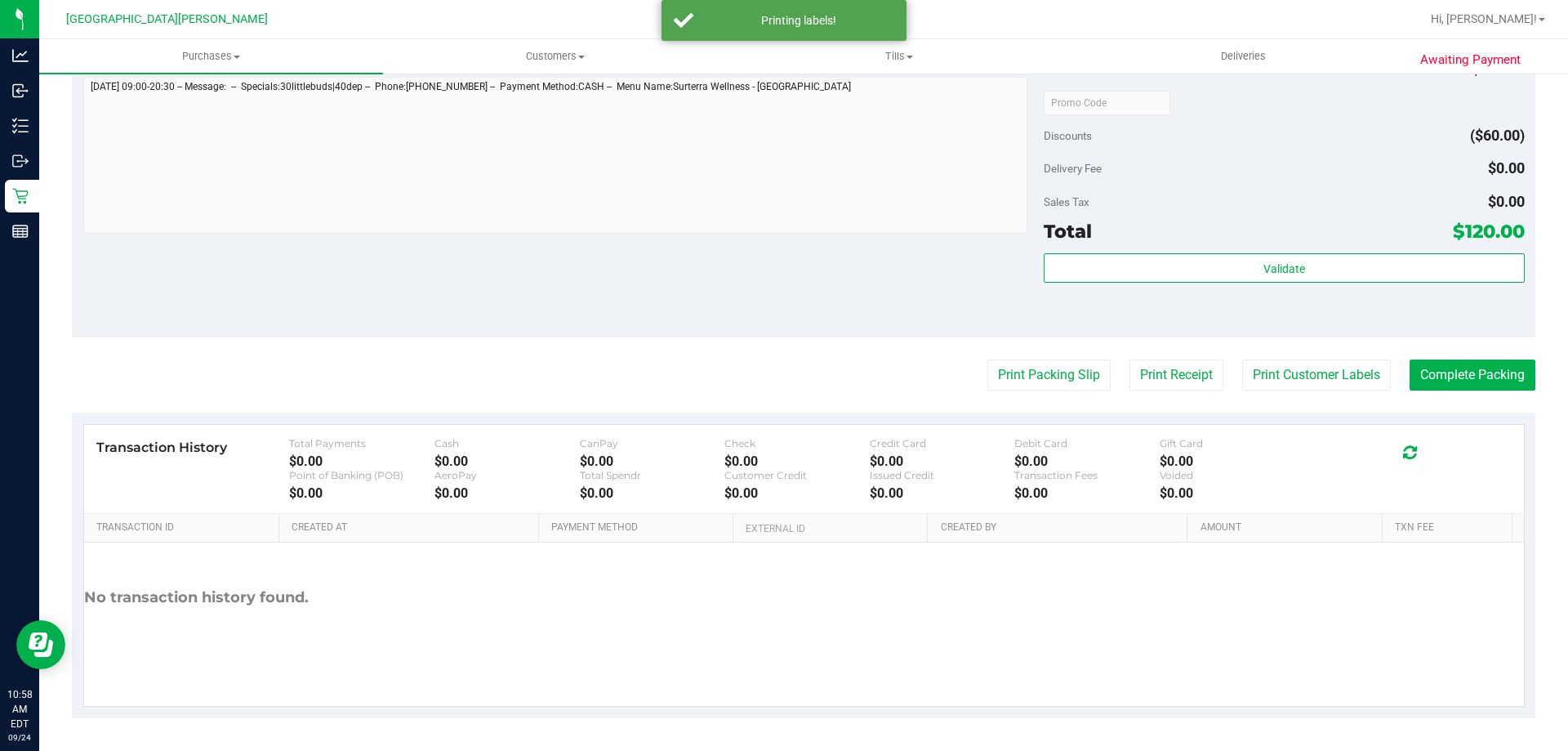
click at [630, 259] on div "Notes (optional) Subtotal $180.00 Discounts ($60.00) Delivery Fee $0.00 Sales T…" at bounding box center [804, 190] width 1464 height 294
click at [1454, 380] on button "Complete Packing" at bounding box center [1472, 375] width 126 height 31
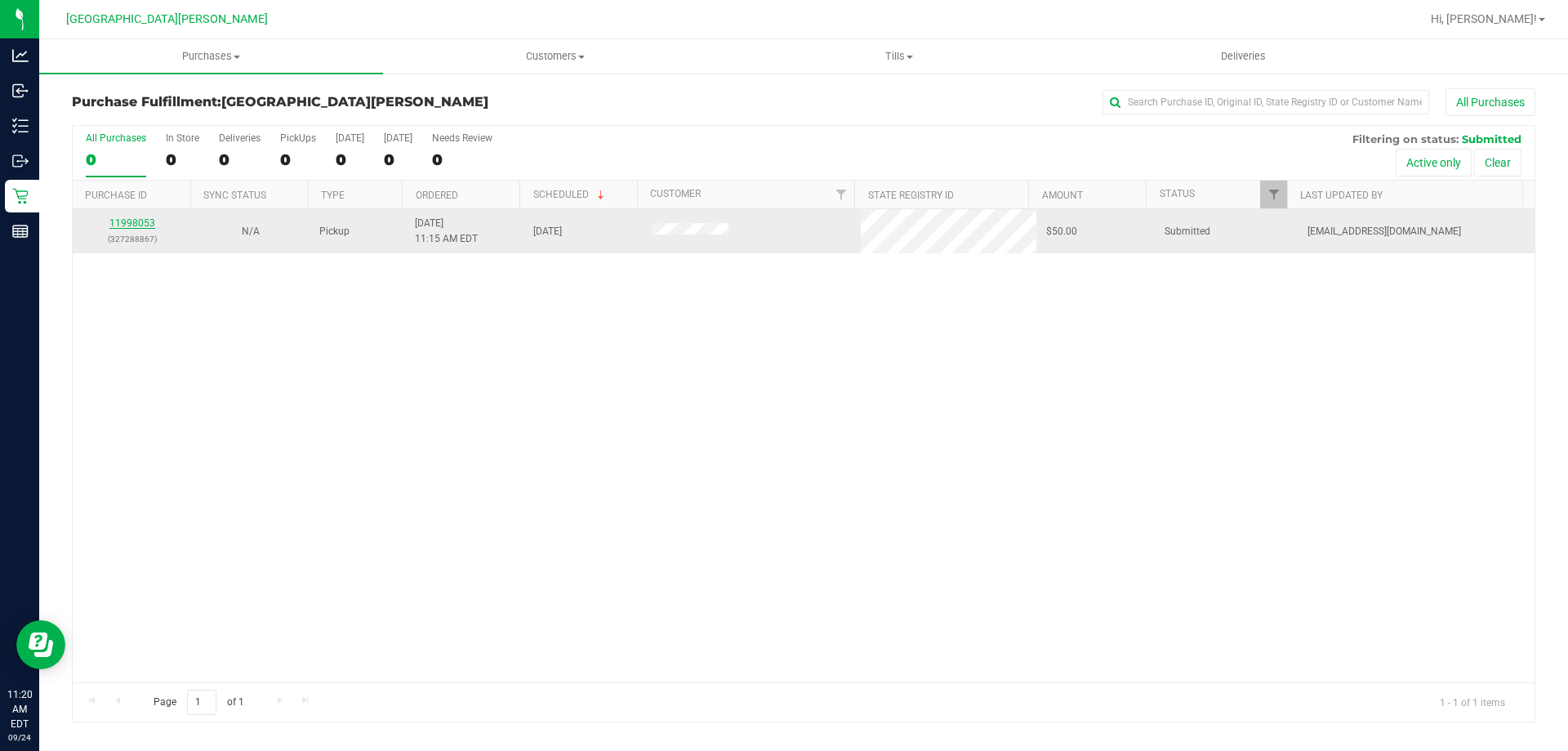
click at [141, 219] on link "11998053" at bounding box center [132, 223] width 46 height 12
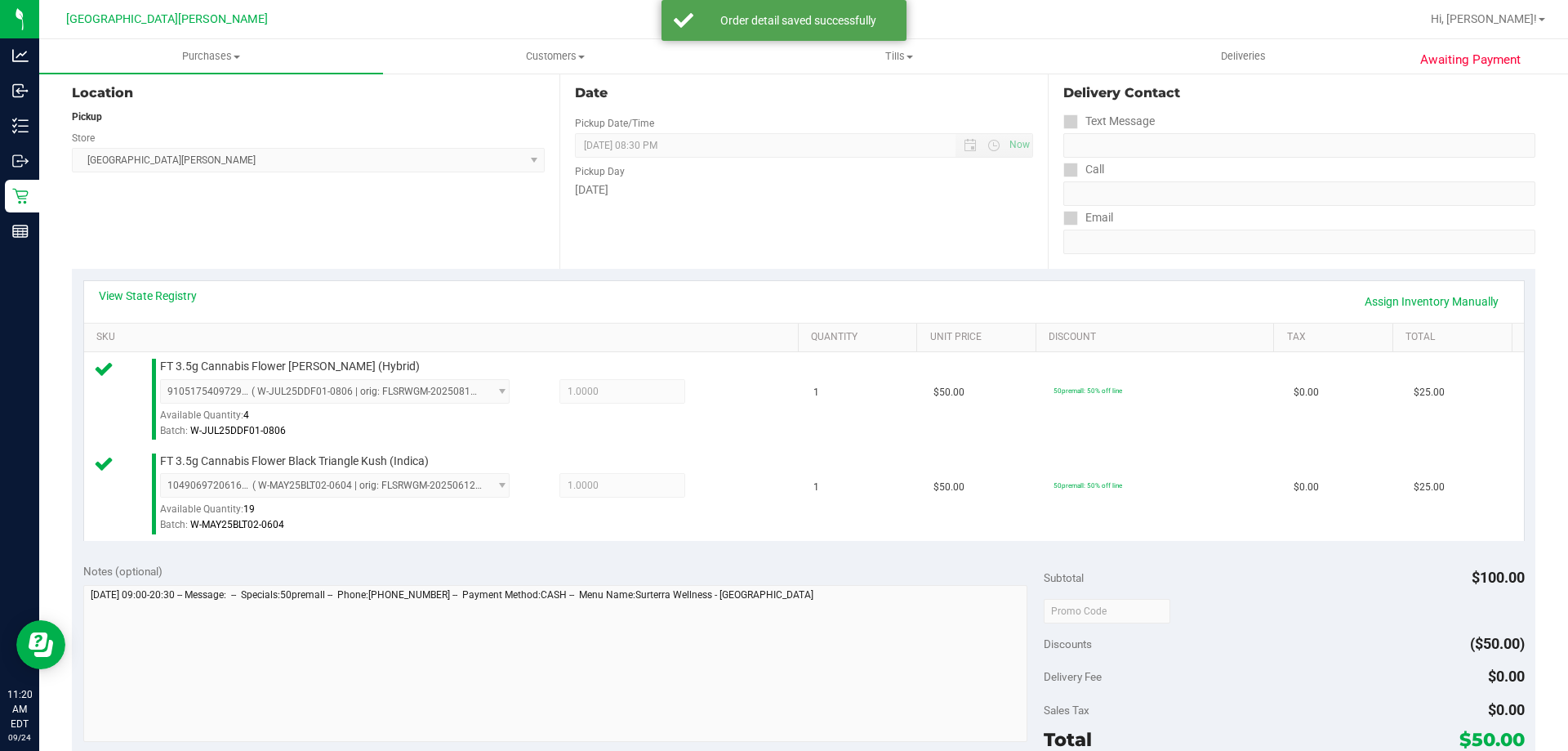
scroll to position [245, 0]
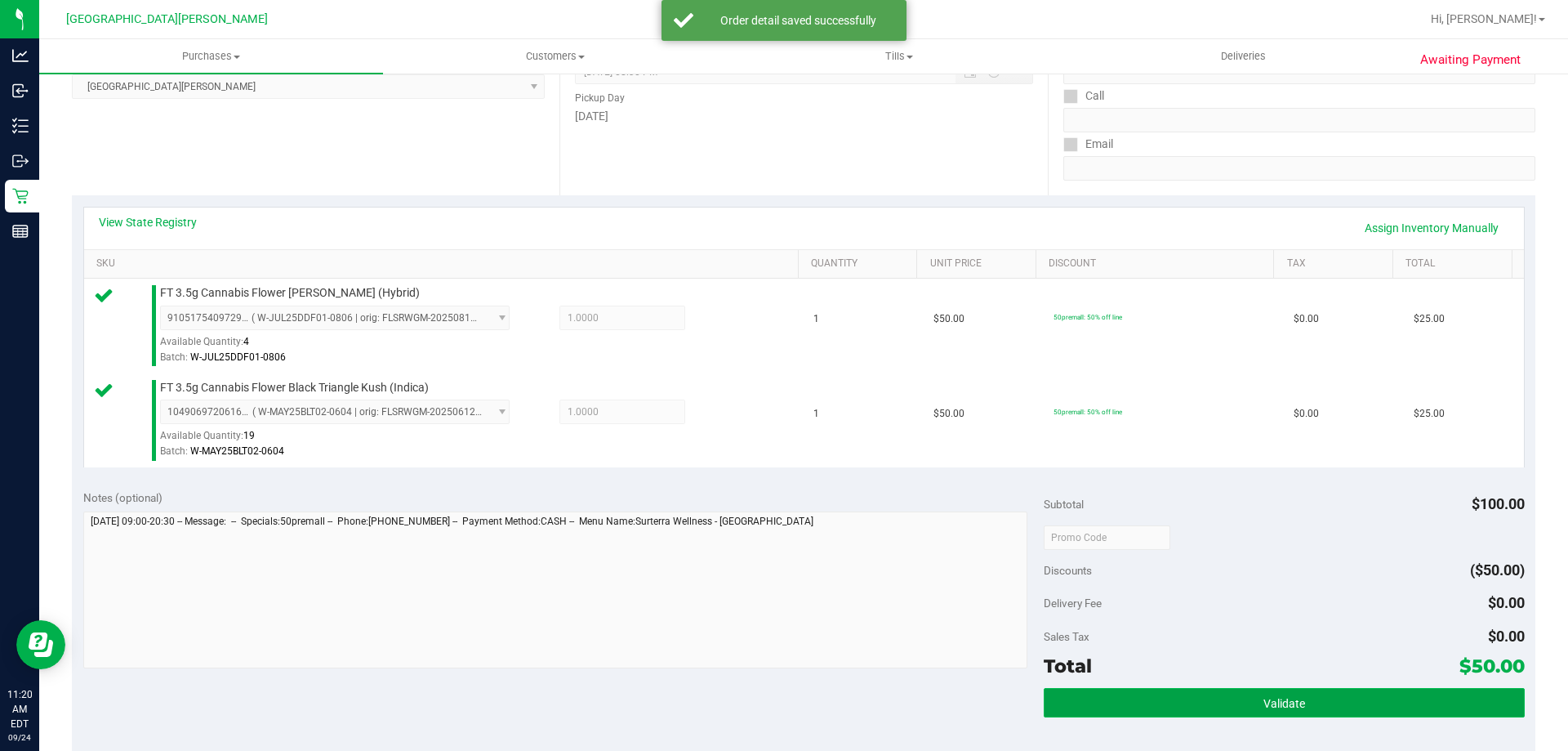
click at [1264, 692] on button "Validate" at bounding box center [1283, 703] width 480 height 29
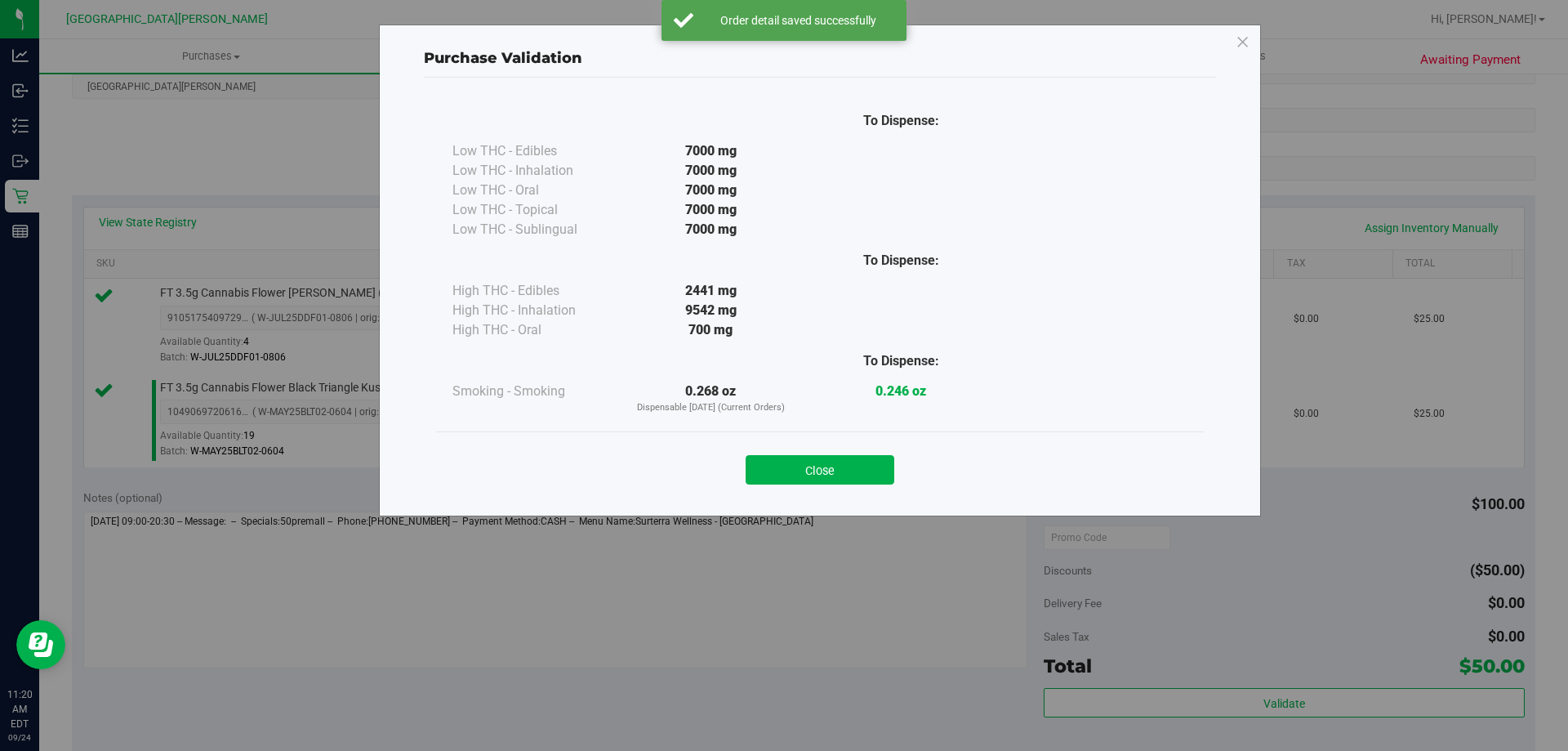
click at [811, 445] on div "Close" at bounding box center [820, 464] width 743 height 41
click at [833, 472] on button "Close" at bounding box center [819, 470] width 149 height 29
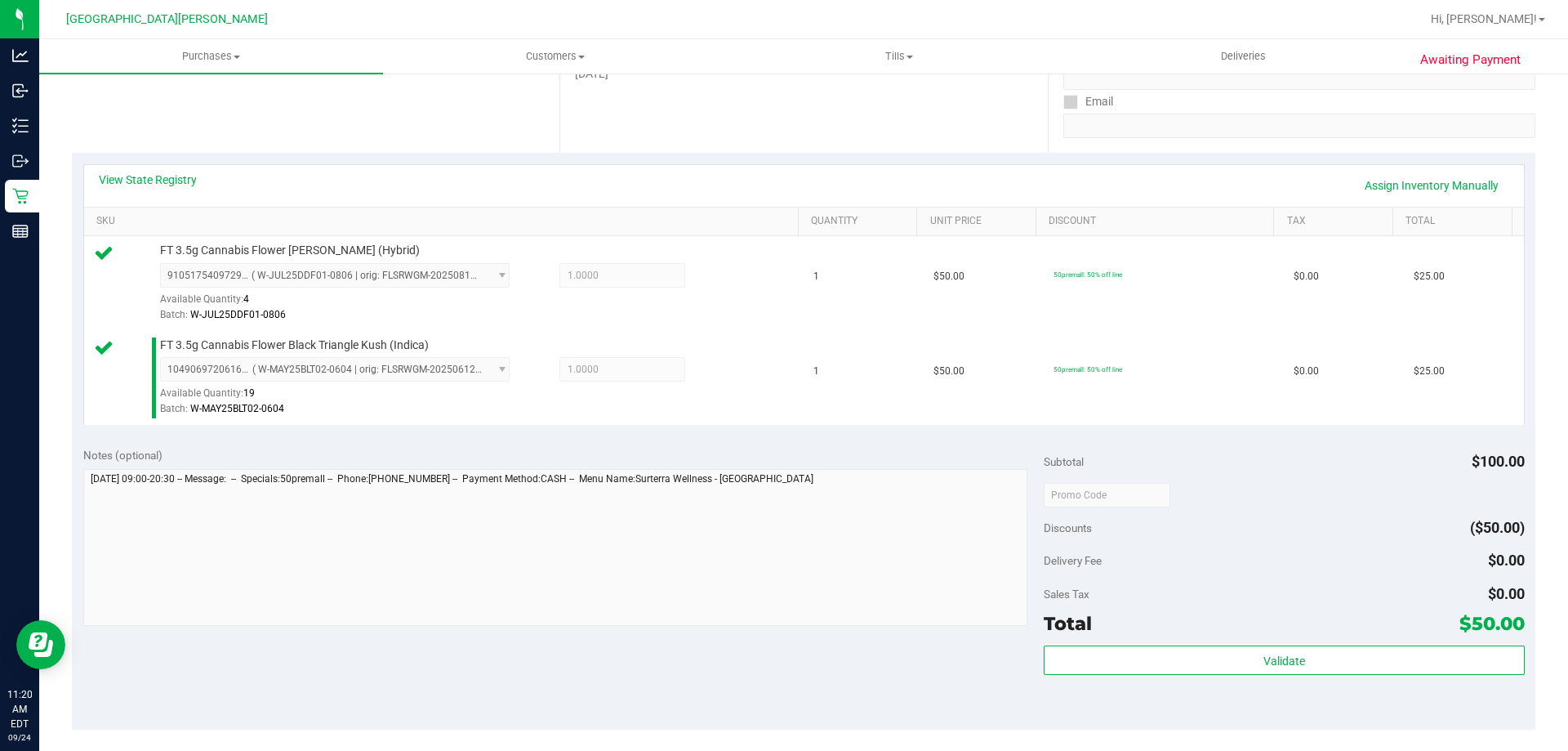
scroll to position [327, 0]
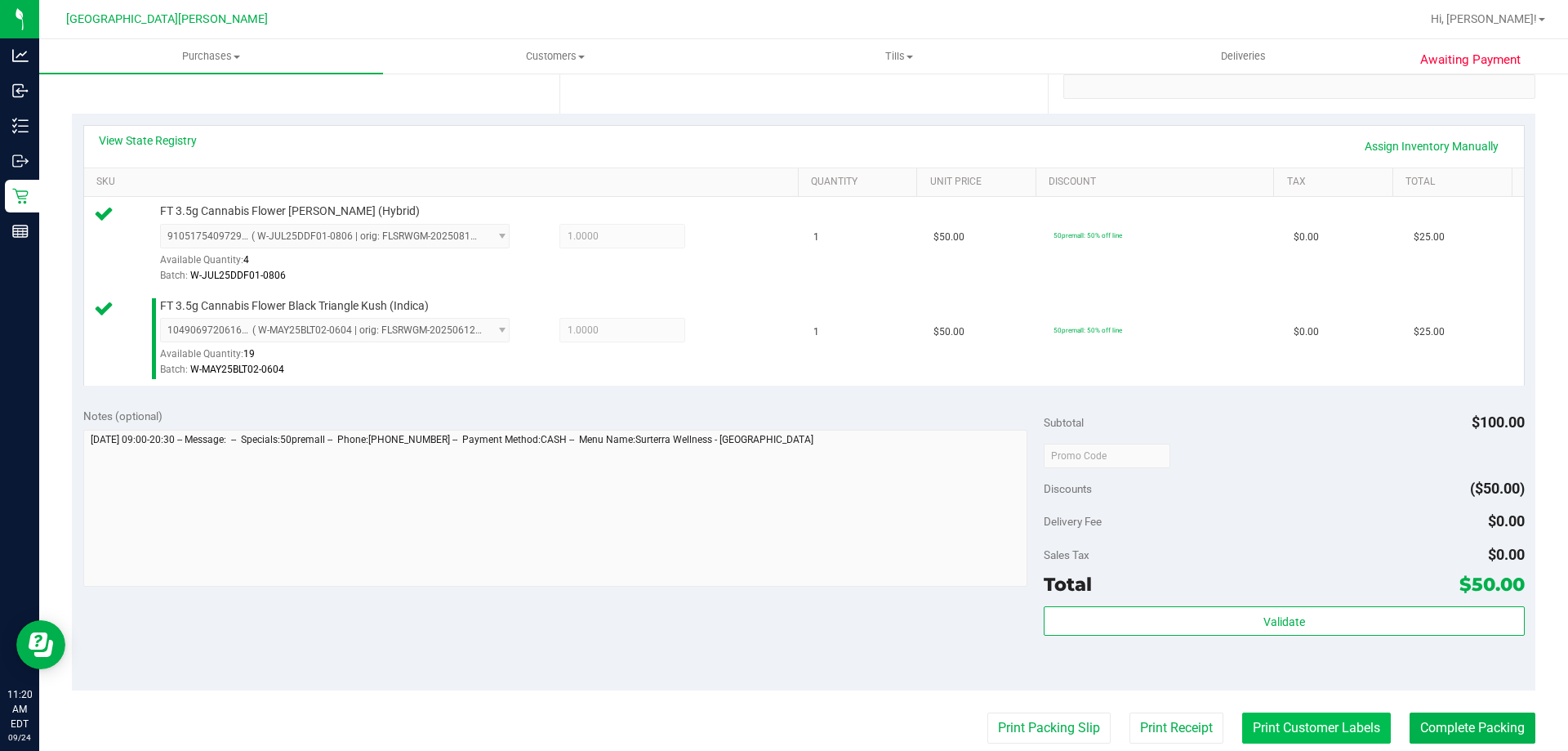
click at [1304, 726] on button "Print Customer Labels" at bounding box center [1316, 728] width 149 height 31
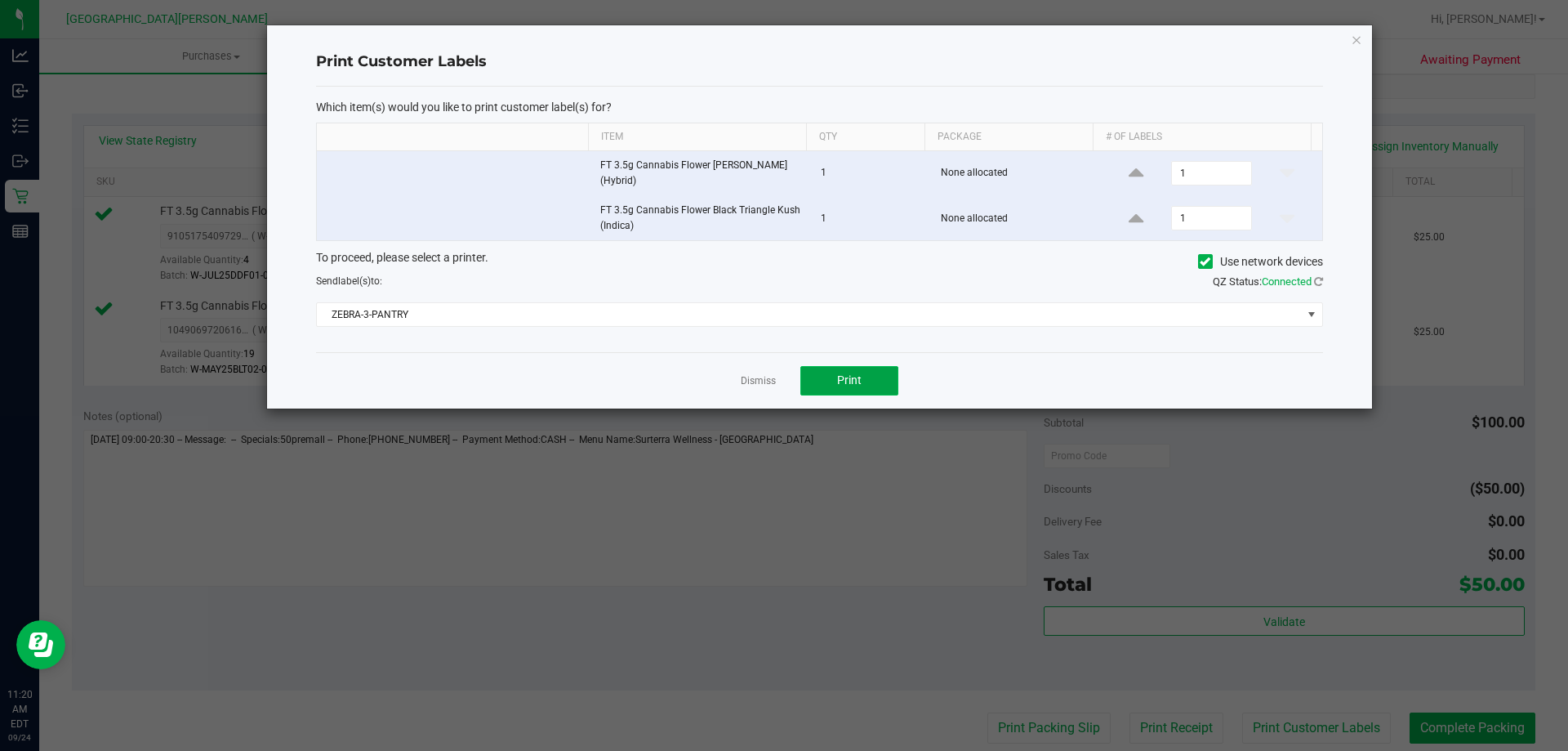
click at [857, 387] on span "Print" at bounding box center [849, 380] width 25 height 13
click at [764, 377] on link "Dismiss" at bounding box center [758, 381] width 36 height 14
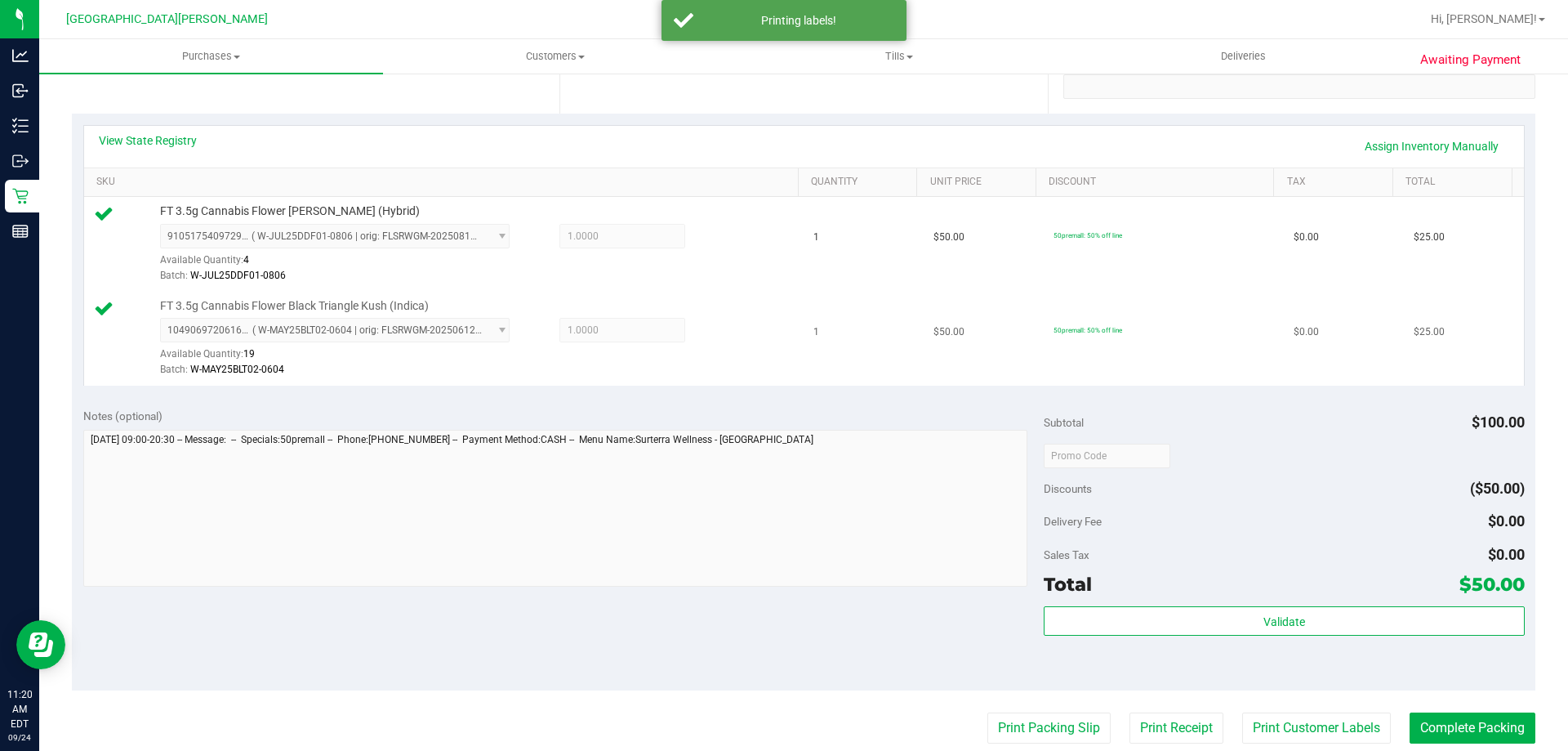
click at [747, 356] on div "1049069720616004 ( W-MAY25BLT02-0604 | orig: FLSRWGM-20250612-549 ) 10490697206…" at bounding box center [474, 347] width 630 height 59
click at [1475, 732] on button "Complete Packing" at bounding box center [1472, 728] width 126 height 31
